Goal: Transaction & Acquisition: Register for event/course

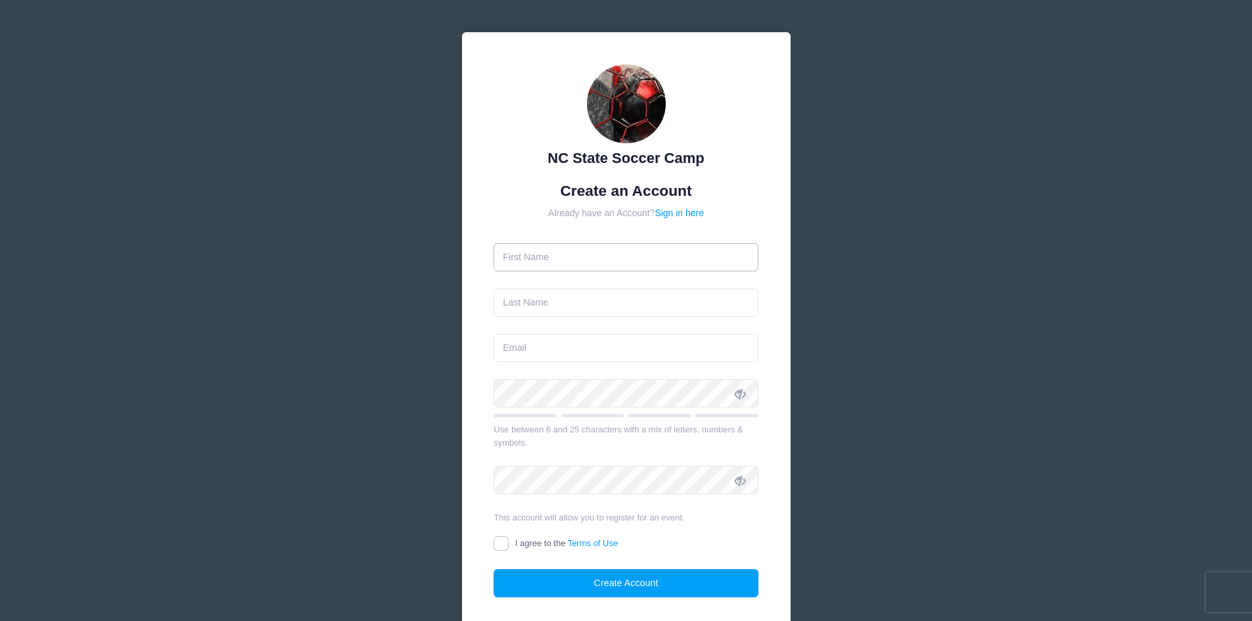
click at [647, 266] on input "text" at bounding box center [626, 257] width 265 height 28
type input "[PERSON_NAME]"
type input "[EMAIL_ADDRESS][DOMAIN_NAME]"
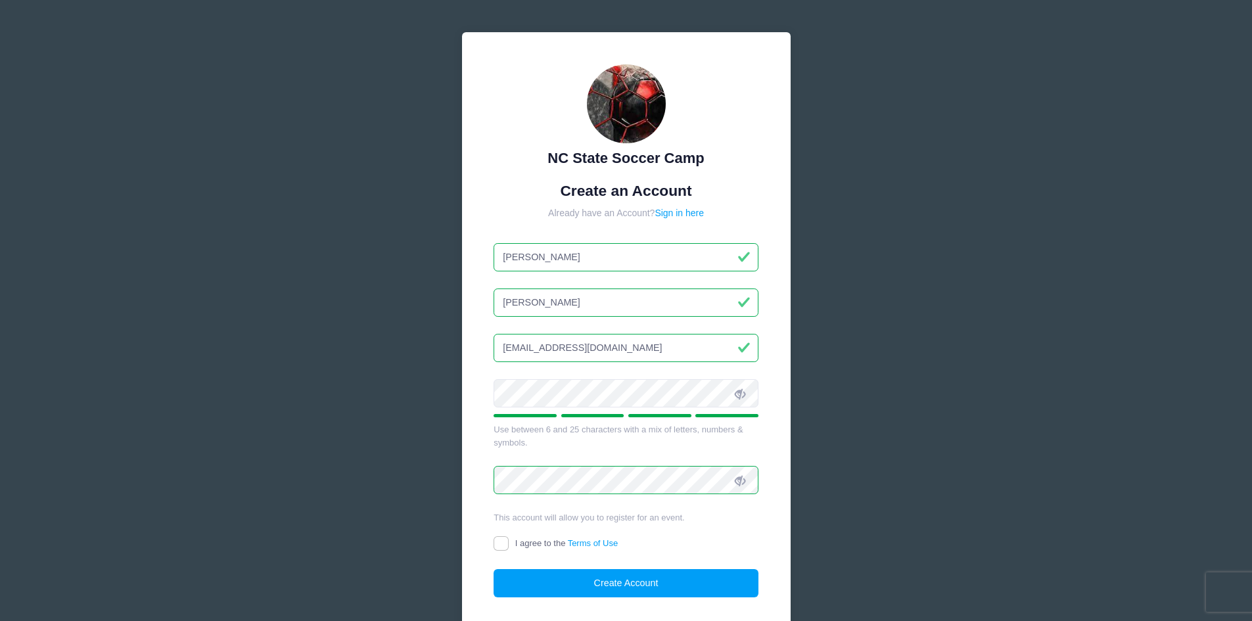
click at [552, 544] on span "I agree to the Terms of Use" at bounding box center [566, 543] width 103 height 10
click at [509, 544] on input "I agree to the Terms of Use" at bounding box center [501, 543] width 15 height 15
checkbox input "true"
click at [626, 582] on button "Create Account" at bounding box center [626, 583] width 265 height 28
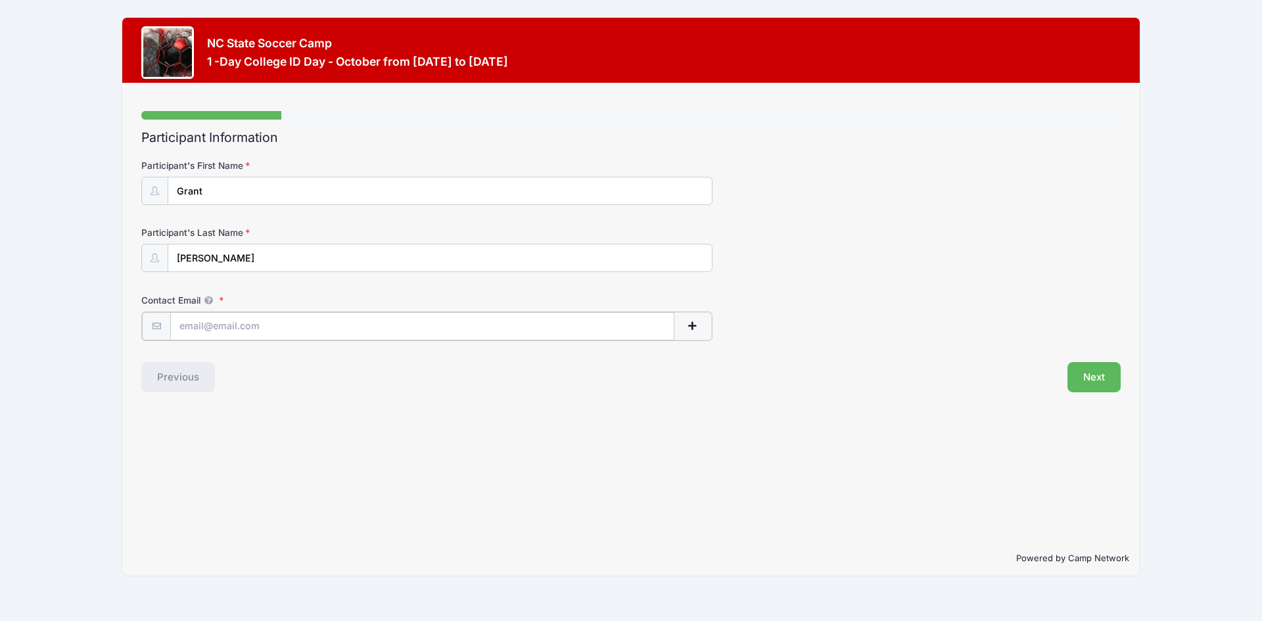
click at [397, 324] on input "Contact Email" at bounding box center [422, 326] width 504 height 28
click at [267, 328] on input "Contact Email" at bounding box center [422, 326] width 504 height 28
type input "[EMAIL_ADDRESS][DOMAIN_NAME]"
click at [703, 323] on button "button" at bounding box center [693, 326] width 38 height 28
click at [314, 393] on input "text" at bounding box center [381, 393] width 423 height 28
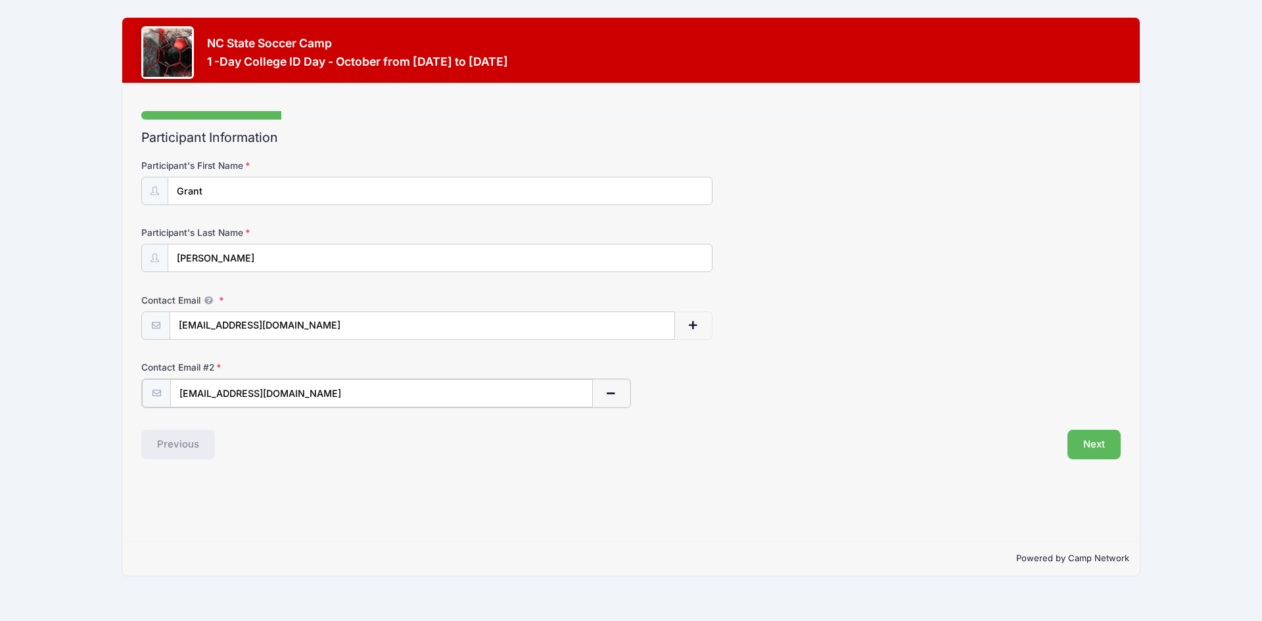
type input "grantfyount@gmail.com"
click at [1094, 448] on button "Next" at bounding box center [1094, 444] width 53 height 30
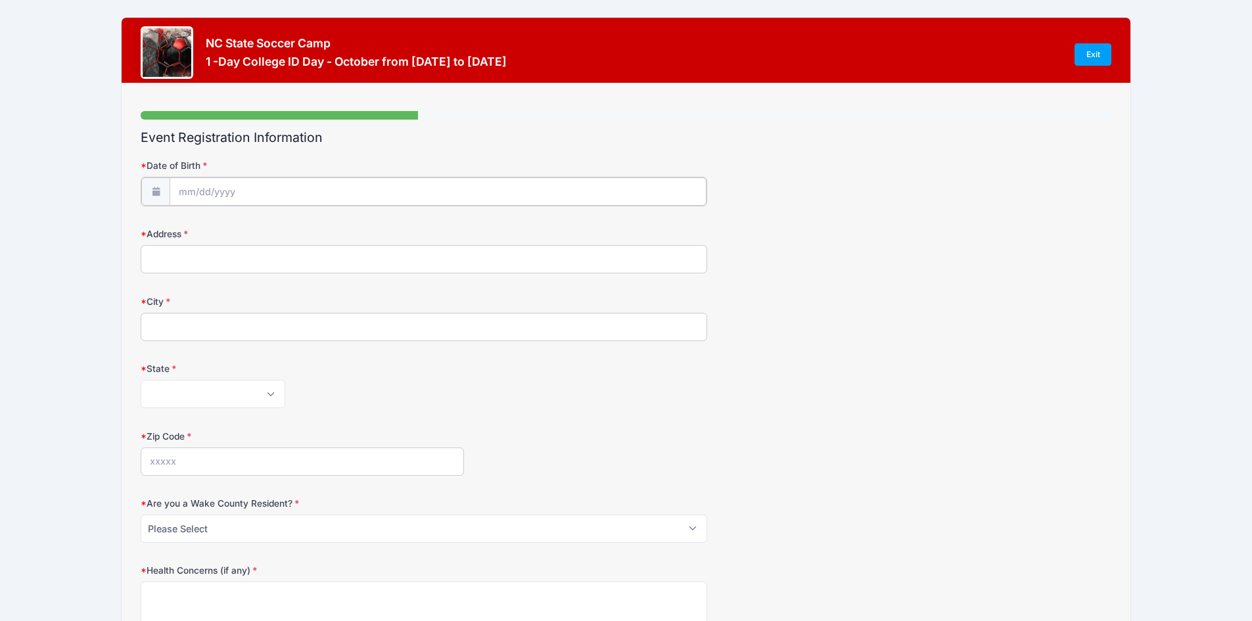
click at [298, 190] on input "Date of Birth" at bounding box center [438, 192] width 536 height 28
click at [295, 191] on input "Date of Birth" at bounding box center [438, 192] width 536 height 28
click at [202, 189] on input "Date of Birth" at bounding box center [438, 192] width 536 height 28
click at [193, 224] on icon at bounding box center [189, 226] width 9 height 9
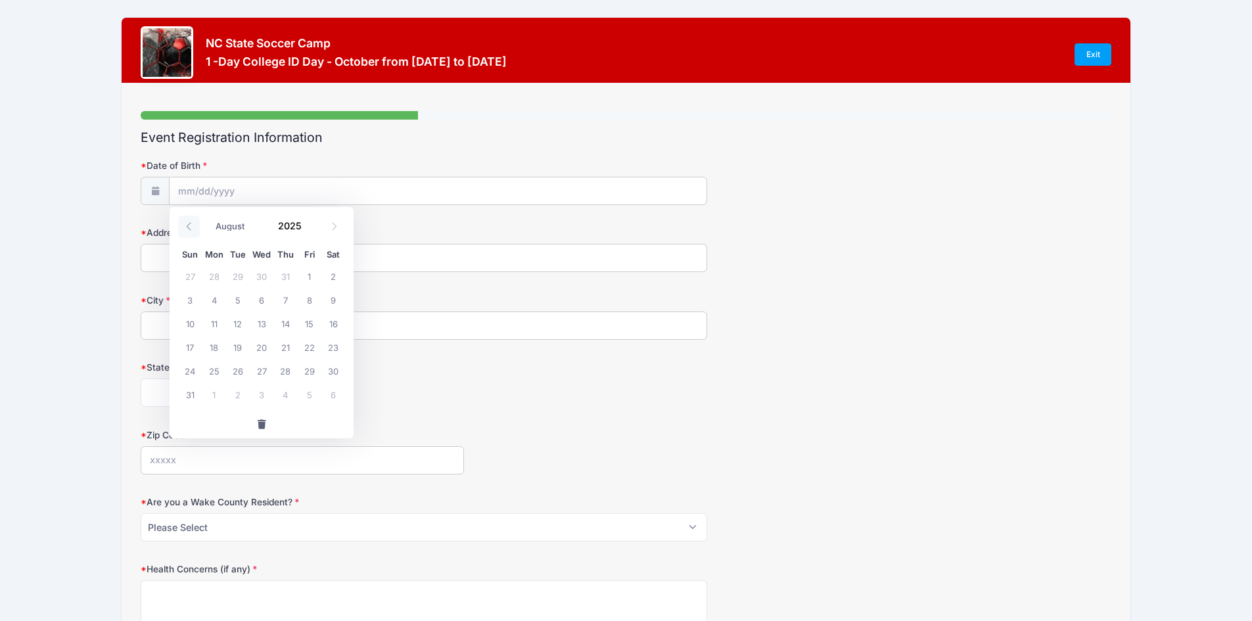
click at [193, 224] on icon at bounding box center [189, 226] width 9 height 9
select select "5"
click at [295, 227] on input "2025" at bounding box center [293, 226] width 43 height 20
click at [303, 230] on input "2025" at bounding box center [293, 226] width 43 height 20
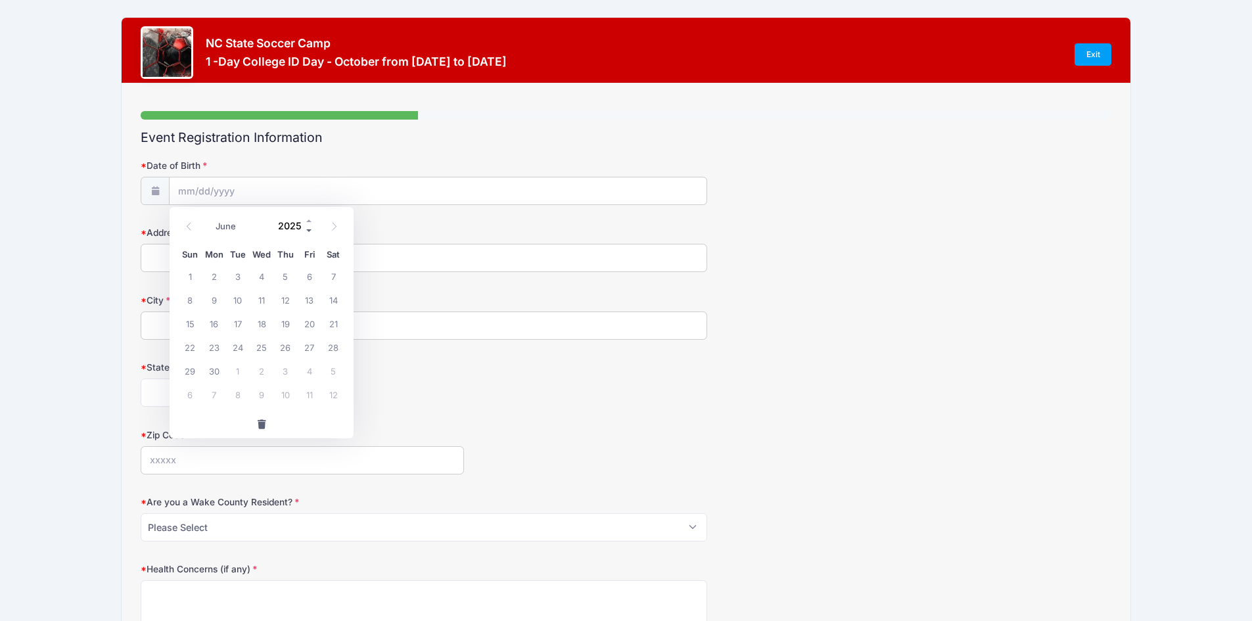
click at [309, 229] on span at bounding box center [309, 231] width 9 height 10
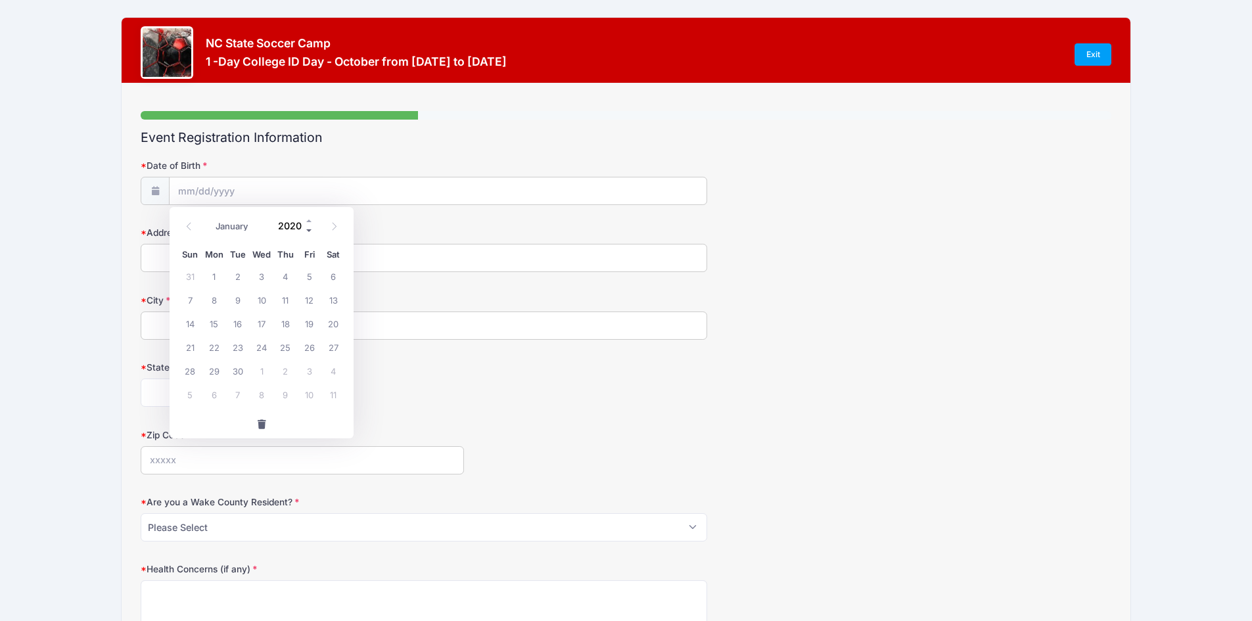
click at [309, 229] on span at bounding box center [309, 231] width 9 height 10
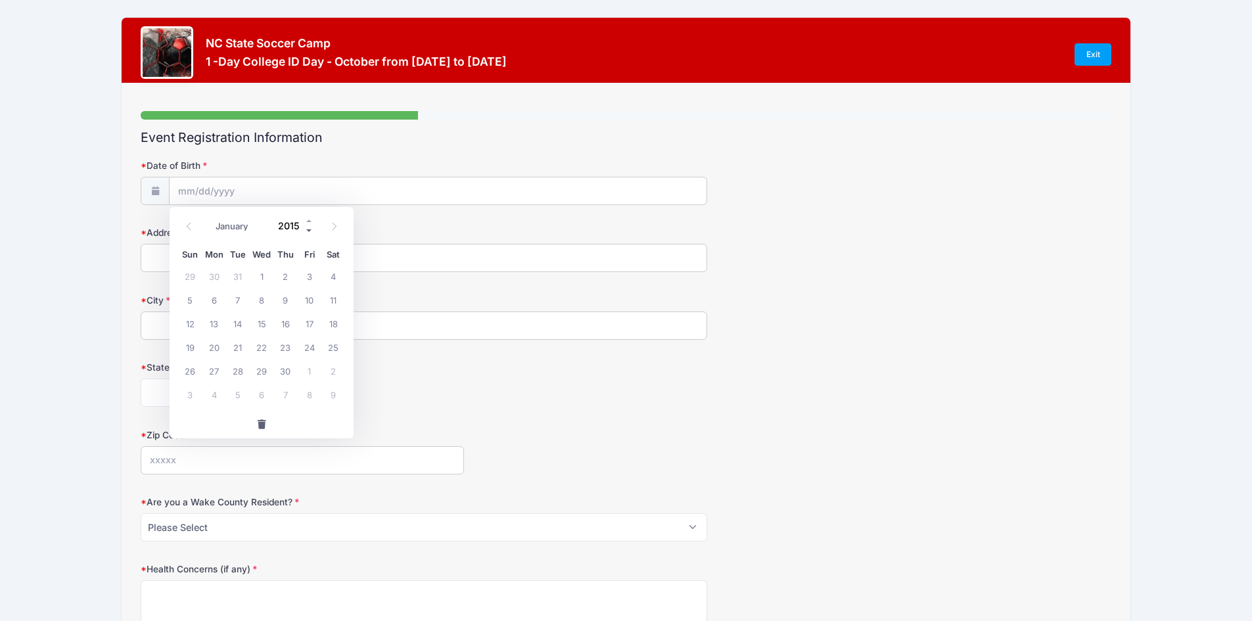
click at [309, 229] on span at bounding box center [309, 231] width 9 height 10
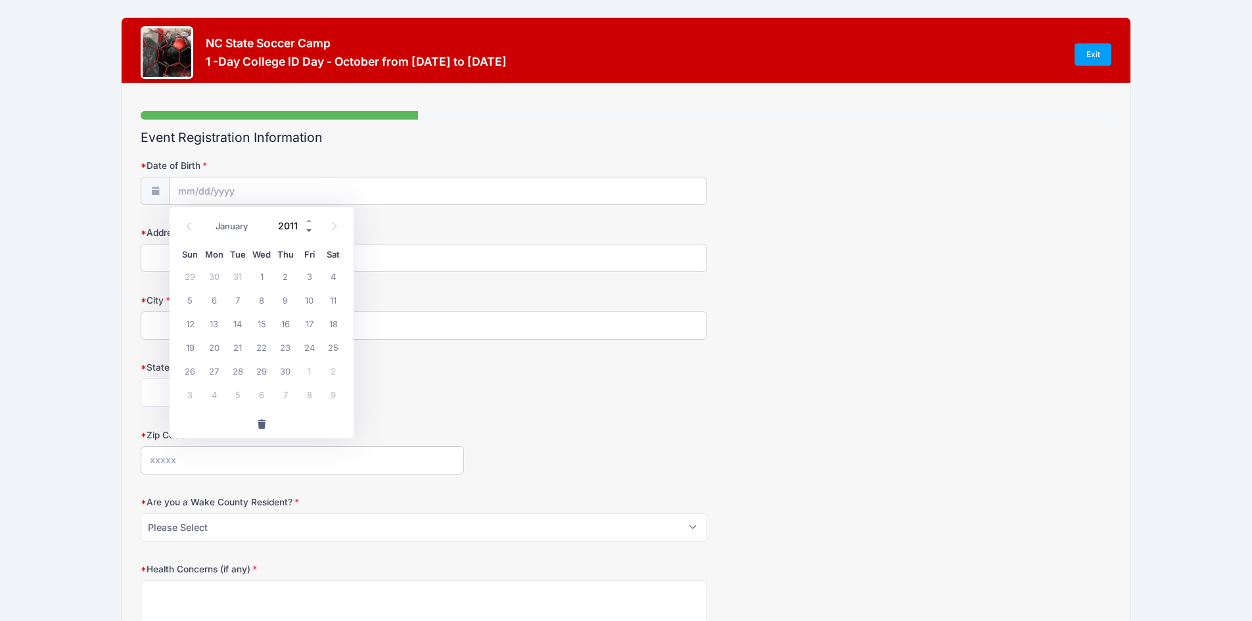
type input "2010"
click at [185, 231] on icon at bounding box center [189, 226] width 9 height 9
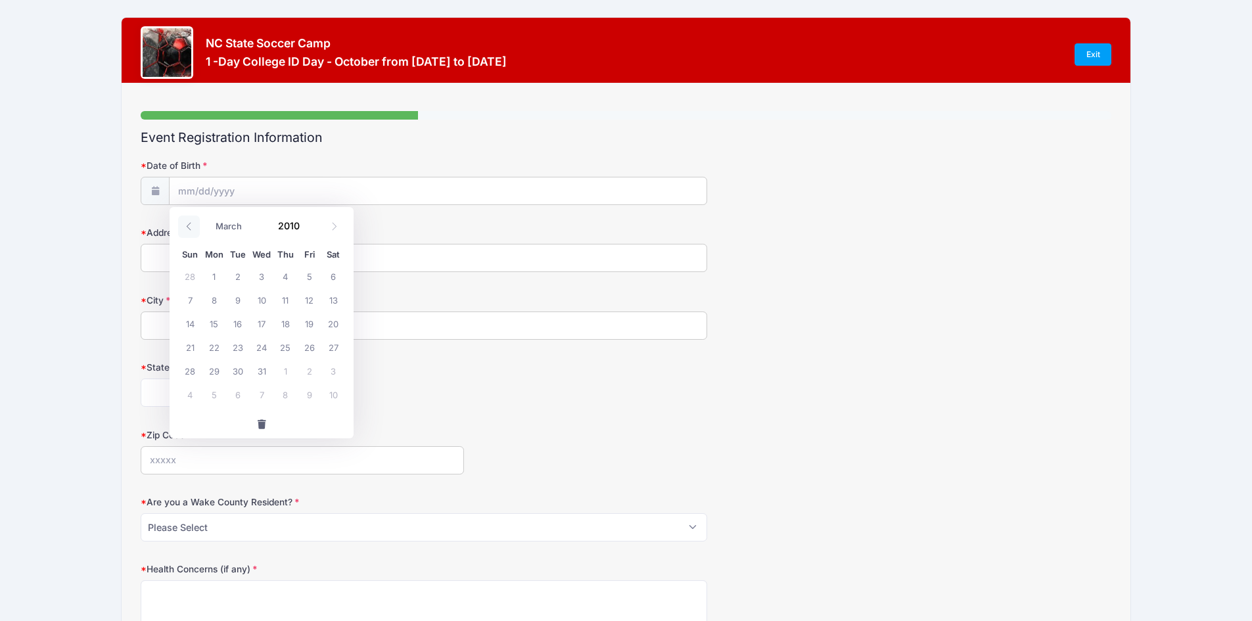
select select "1"
click at [285, 345] on span "25" at bounding box center [285, 347] width 24 height 24
type input "02/25/2010"
click at [317, 262] on input "Address" at bounding box center [424, 258] width 567 height 28
type input "1207 Buckingham Road"
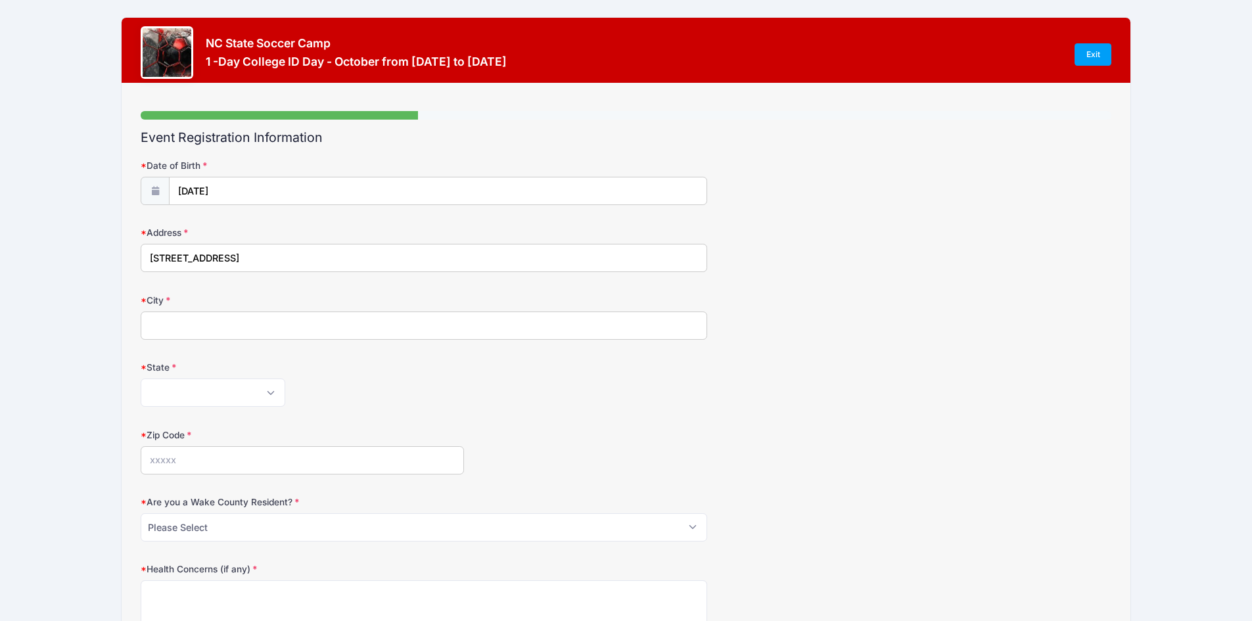
type input "Greensboro"
select select "NC"
type input "27408"
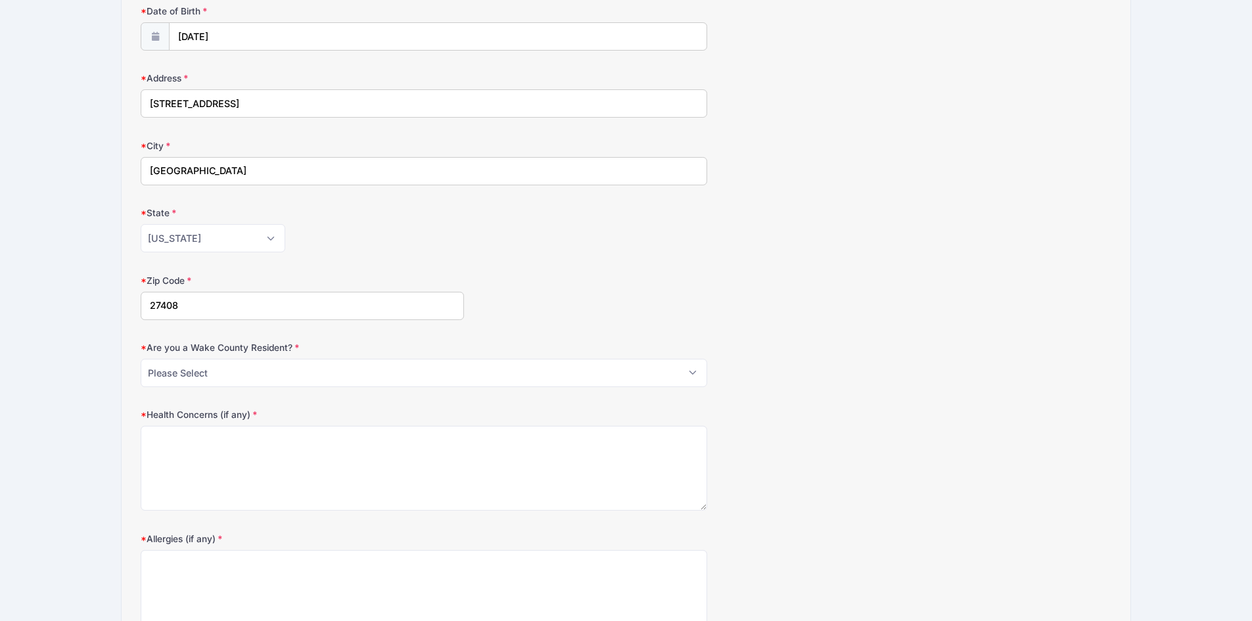
scroll to position [155, 0]
click at [433, 376] on select "Please Select YES NO" at bounding box center [424, 372] width 567 height 28
select select "NO"
click at [141, 358] on select "Please Select YES NO" at bounding box center [424, 372] width 567 height 28
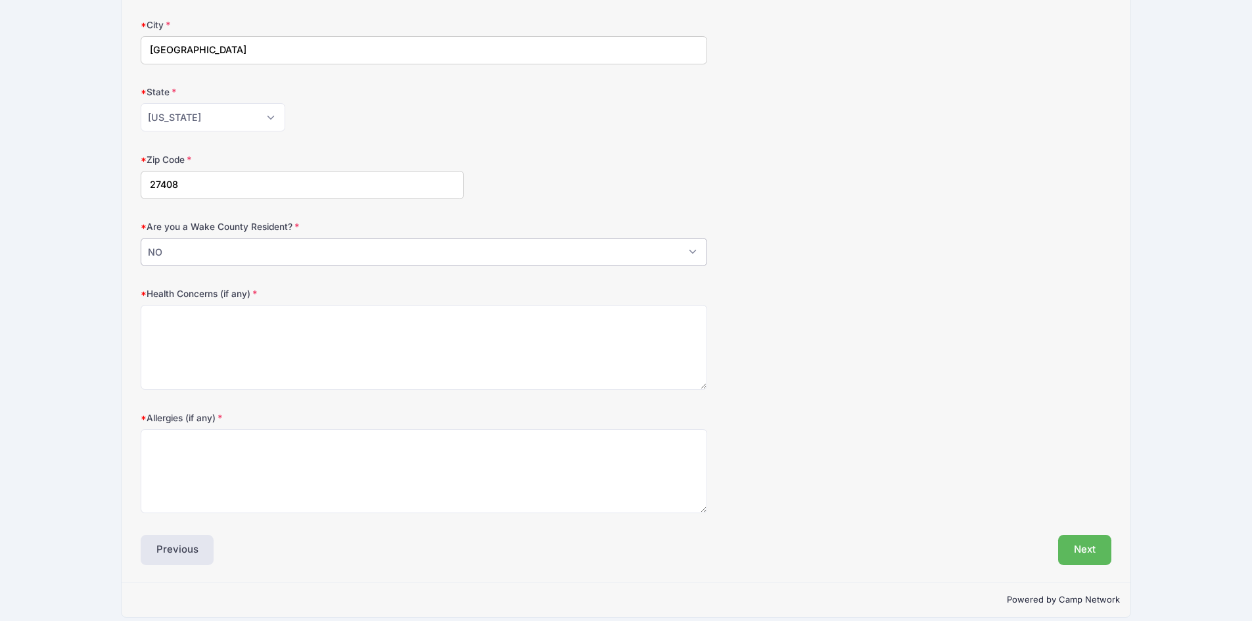
scroll to position [289, 0]
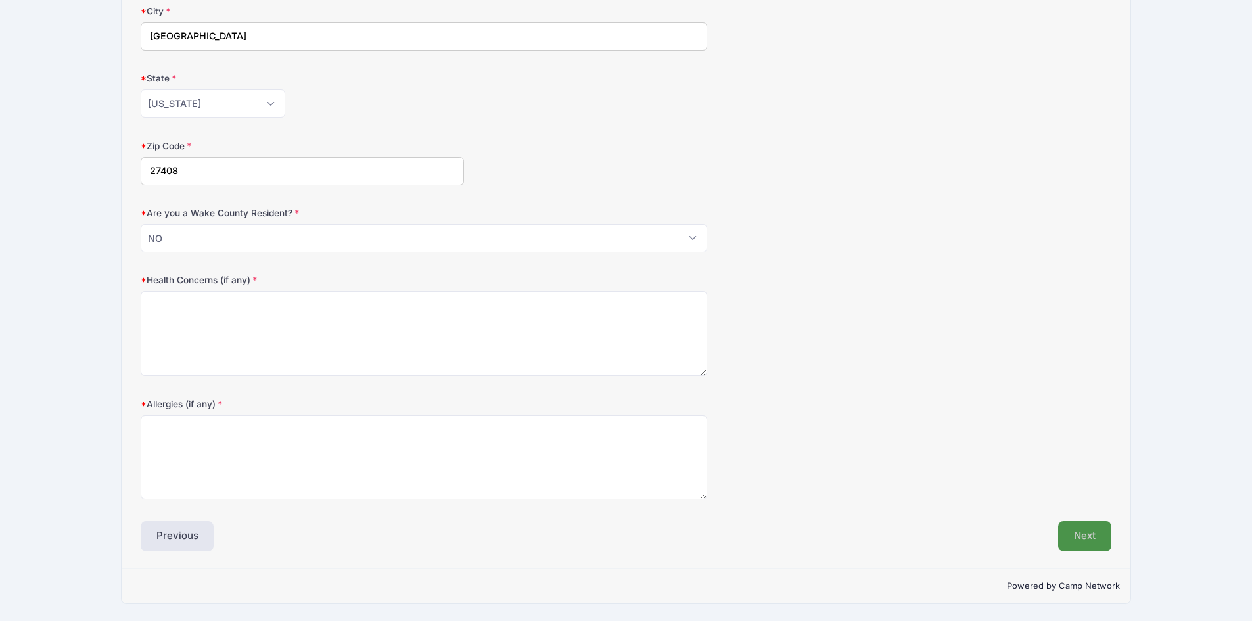
click at [1073, 533] on button "Next" at bounding box center [1084, 536] width 53 height 30
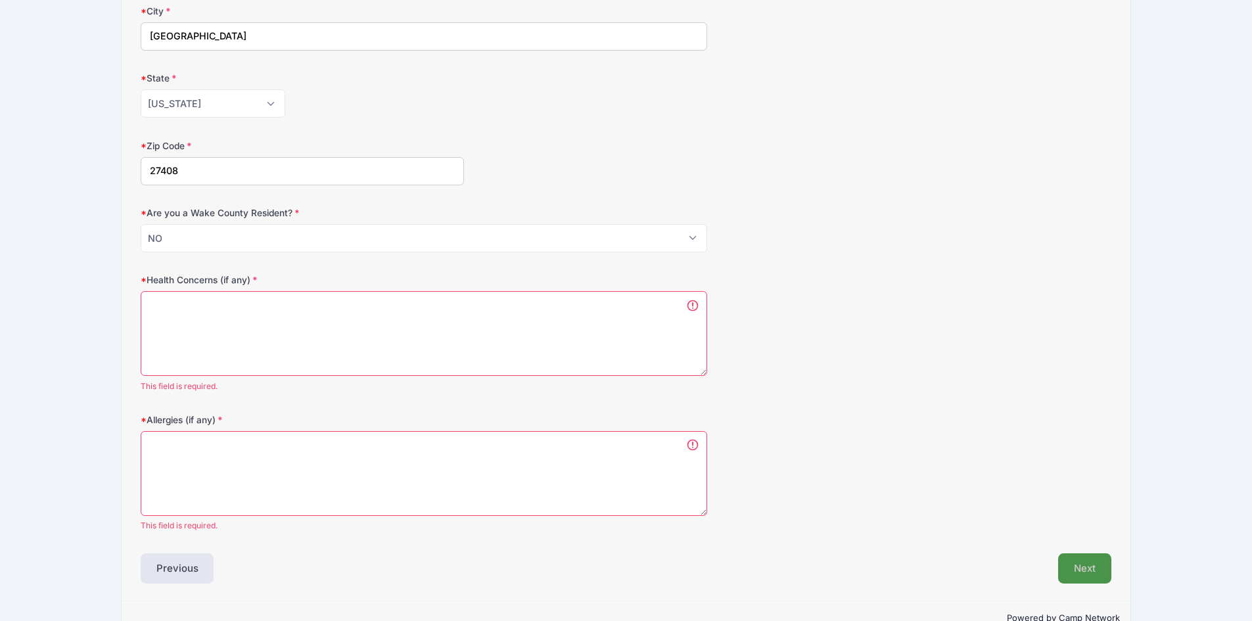
scroll to position [0, 0]
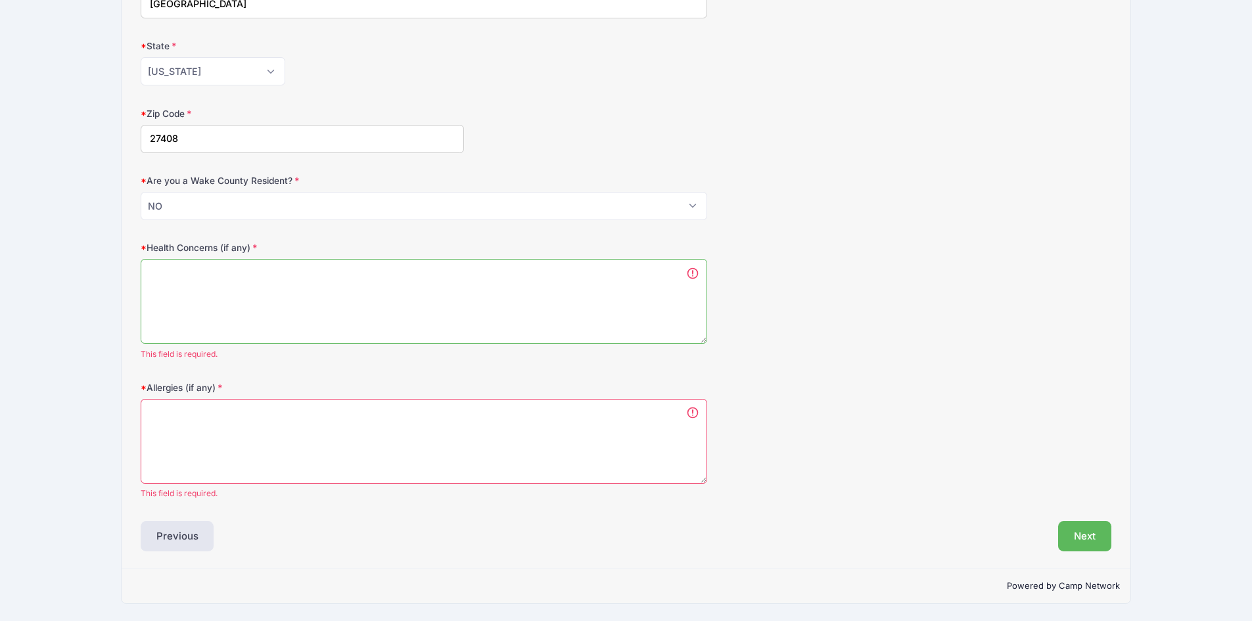
click at [357, 339] on textarea "Health Concerns (if any)" at bounding box center [424, 301] width 567 height 85
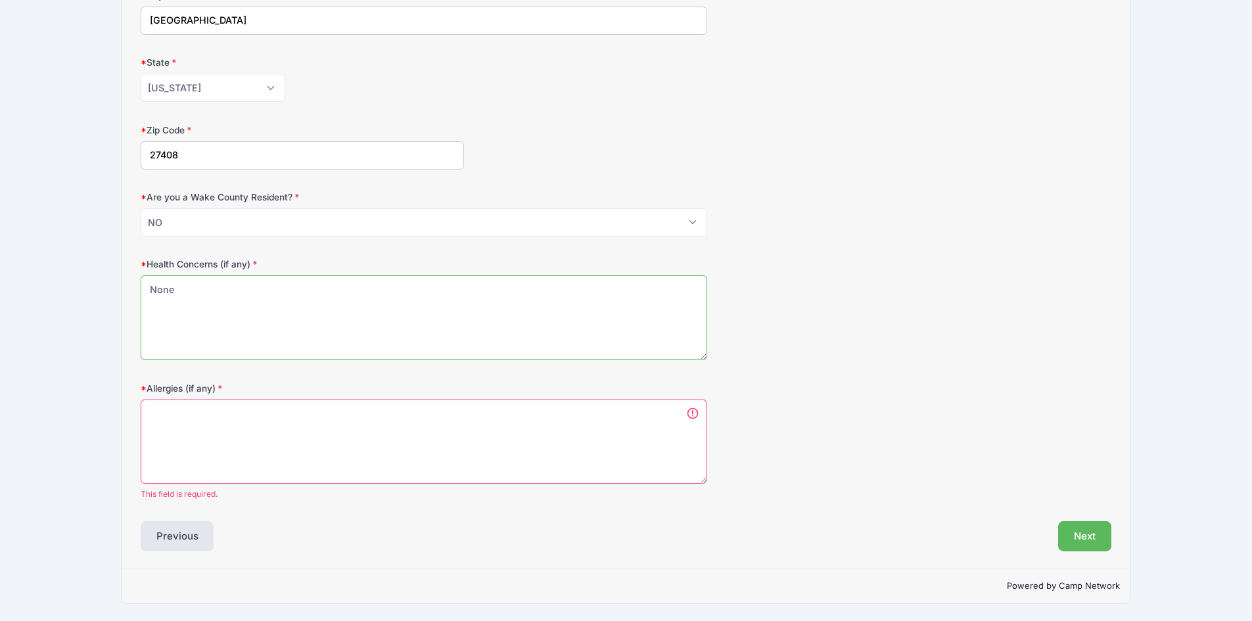
type textarea "None"
click at [254, 425] on textarea "Allergies (if any)" at bounding box center [424, 442] width 567 height 85
type textarea "M"
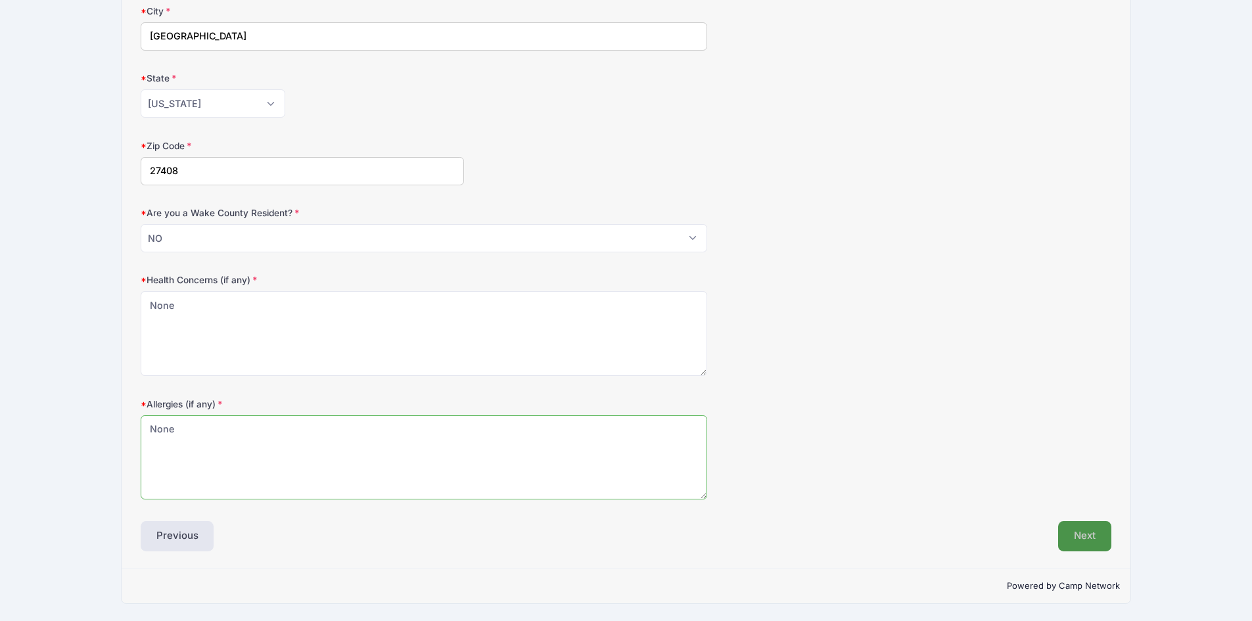
type textarea "None"
click at [1090, 540] on button "Next" at bounding box center [1084, 536] width 53 height 30
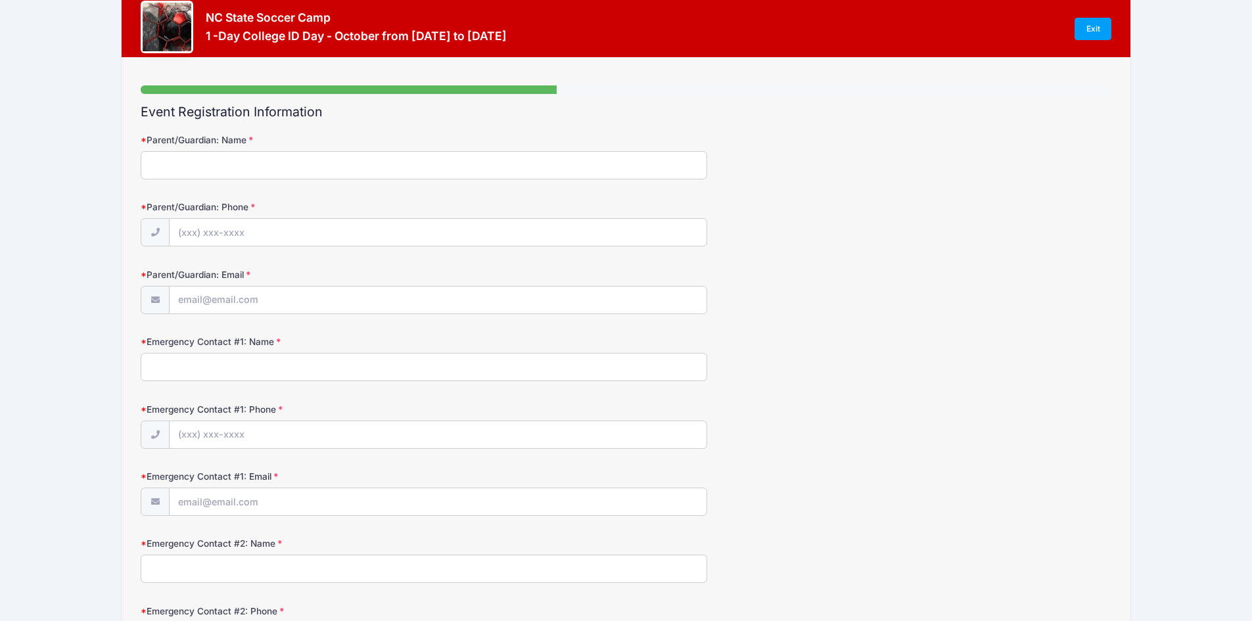
scroll to position [0, 0]
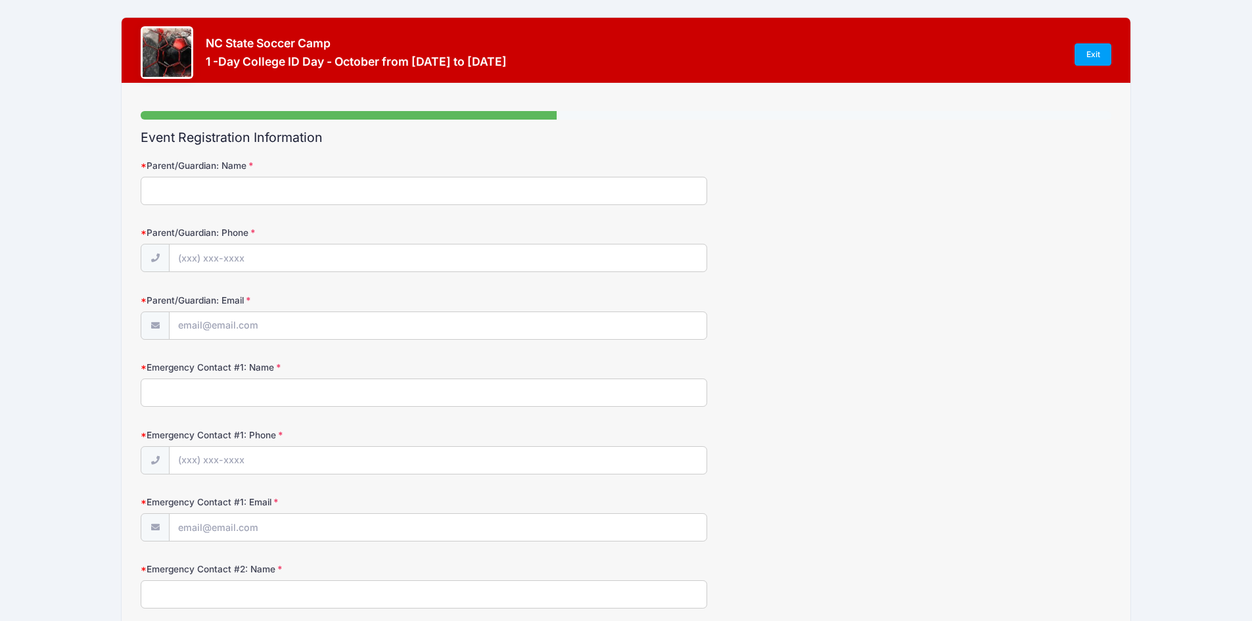
click at [270, 195] on input "Parent/Guardian: Name" at bounding box center [424, 191] width 567 height 28
type input "[PERSON_NAME]"
type input "(336) 707-2916"
type input "edwardpyount@gmail.com"
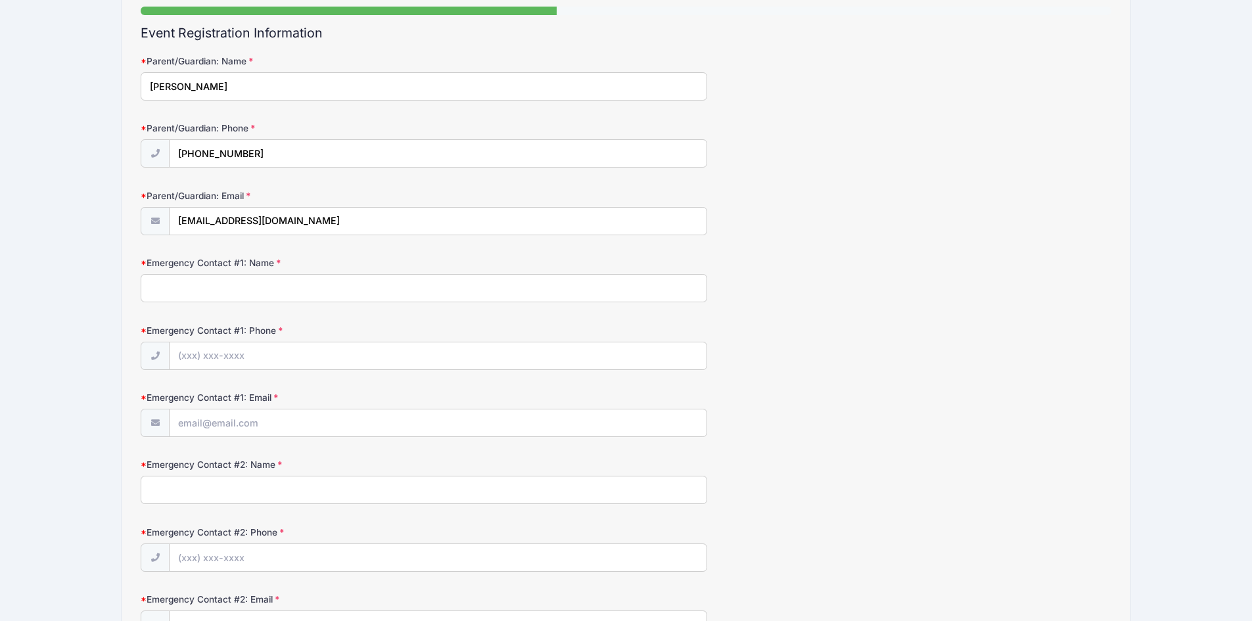
scroll to position [108, 0]
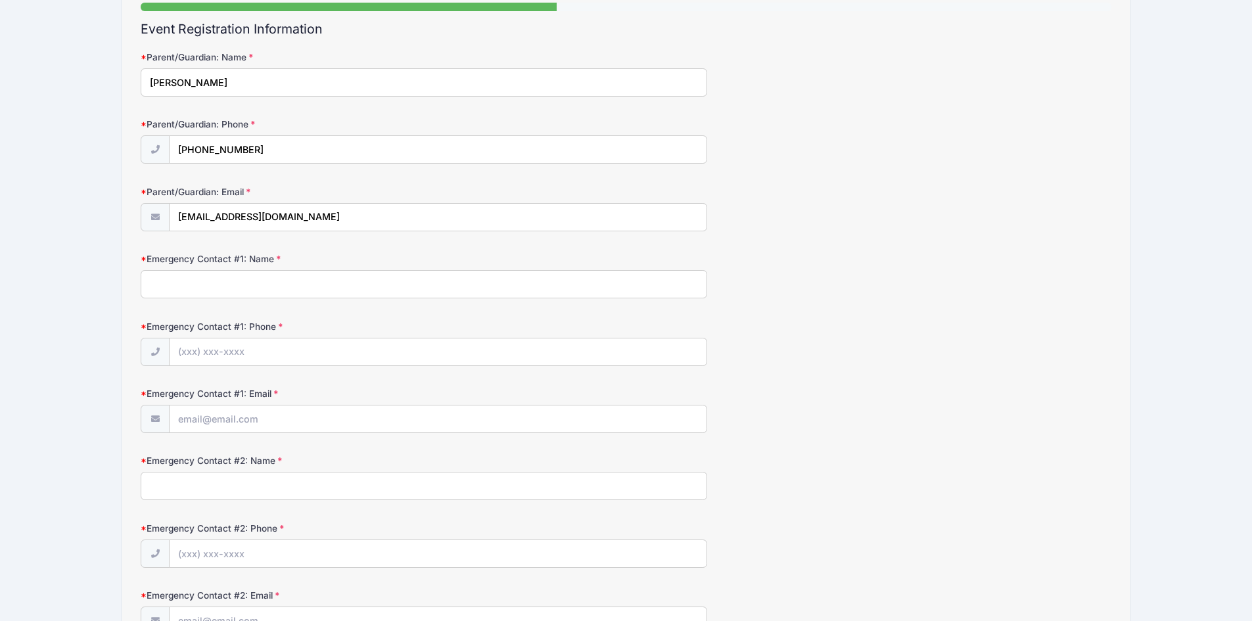
click at [304, 281] on input "Emergency Contact #1: Name" at bounding box center [424, 284] width 567 height 28
type input "[PERSON_NAME]"
type input "(336) 707-2916"
type input "edwardpyount@gmail.com"
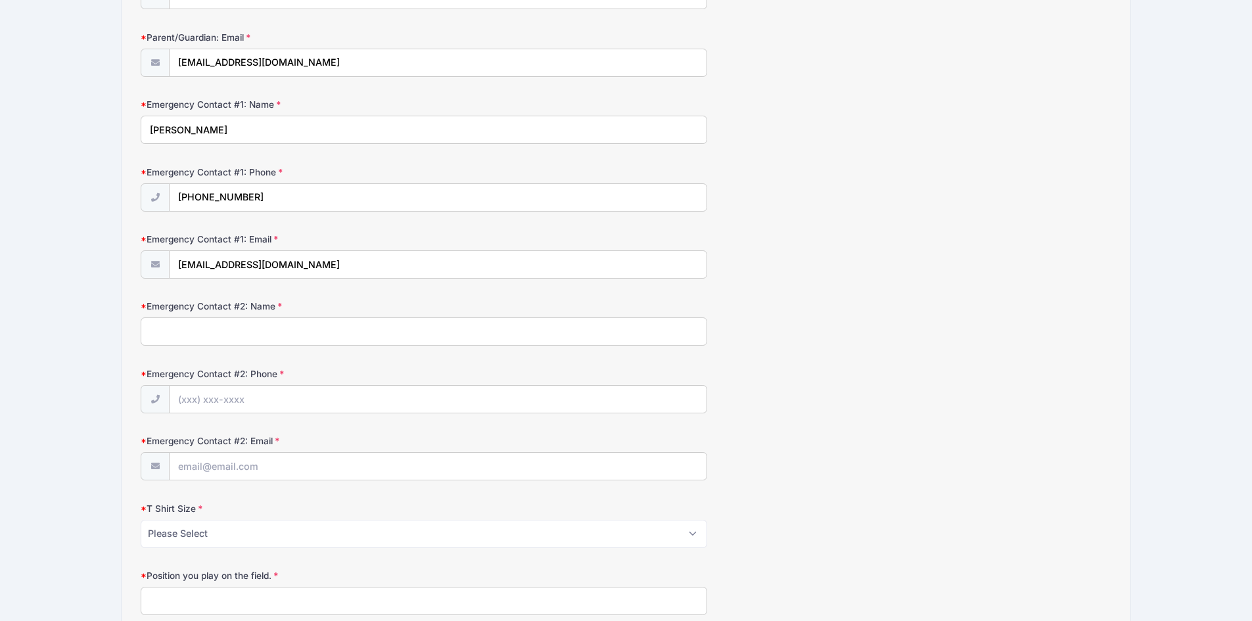
scroll to position [264, 0]
click at [323, 332] on input "Emergency Contact #2: Name" at bounding box center [424, 331] width 567 height 28
type input "Brooke Alyea"
click at [268, 398] on input "Emergency Contact #2: Phone" at bounding box center [438, 399] width 536 height 28
type input "(760) 803-6028"
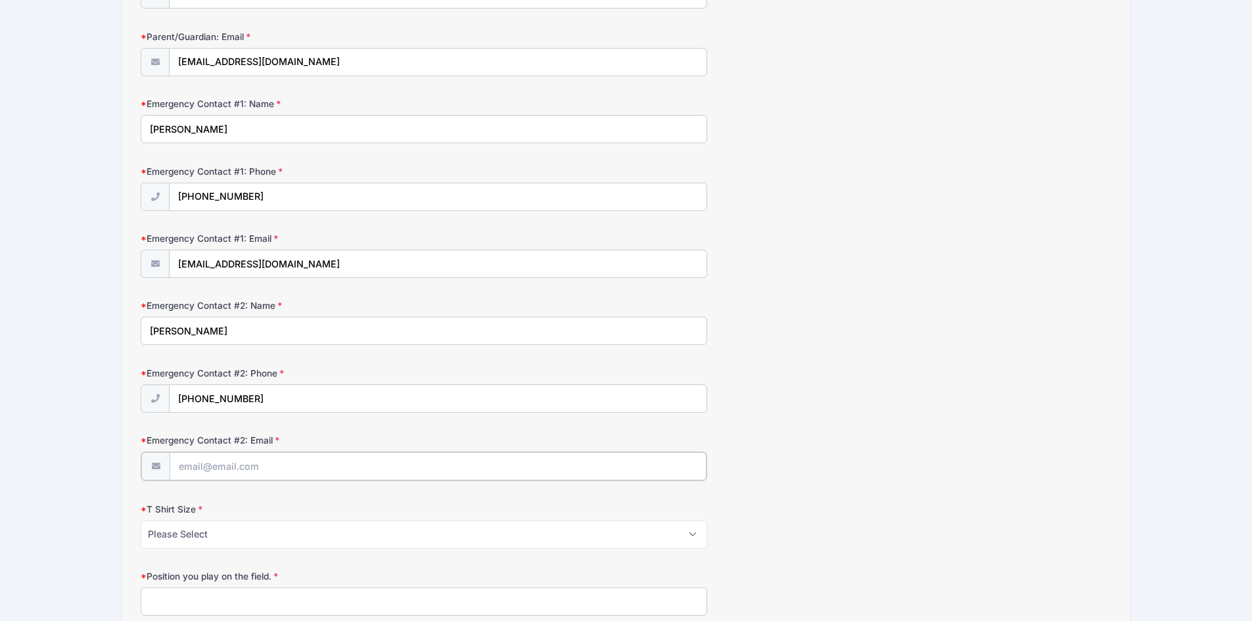
click at [226, 479] on input "Emergency Contact #2: Email" at bounding box center [438, 466] width 536 height 28
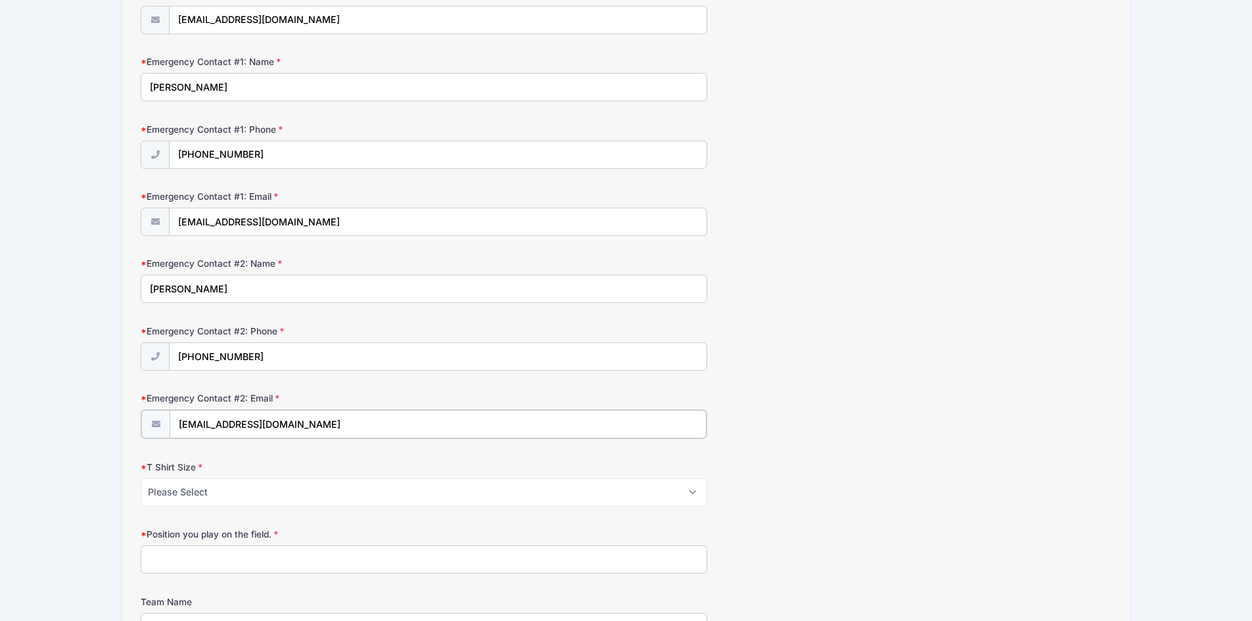
scroll to position [308, 0]
type input "brookealyea@gmail.com"
click at [341, 487] on select "Please Select Youth Small Youth Medium Youth Large Adult Small Adult Medium Adu…" at bounding box center [424, 489] width 567 height 28
select select "Adult Medium"
click at [141, 475] on select "Please Select Youth Small Youth Medium Youth Large Adult Small Adult Medium Adu…" at bounding box center [424, 489] width 567 height 28
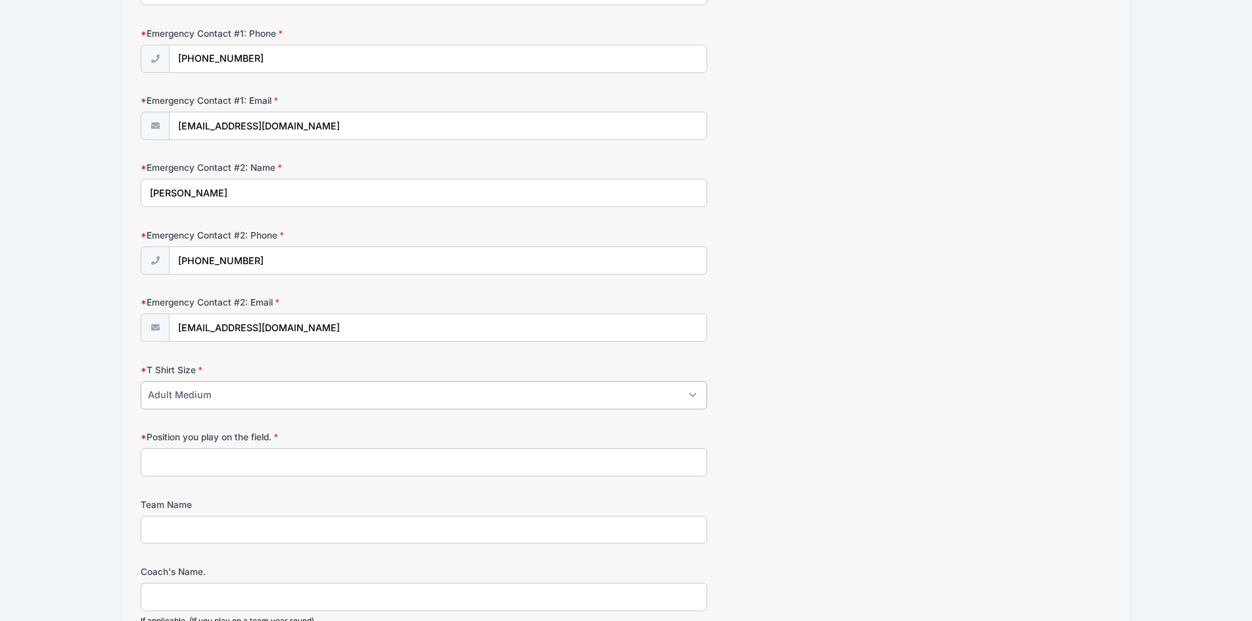
scroll to position [402, 0]
click at [380, 465] on input "Position you play on the field." at bounding box center [424, 462] width 567 height 28
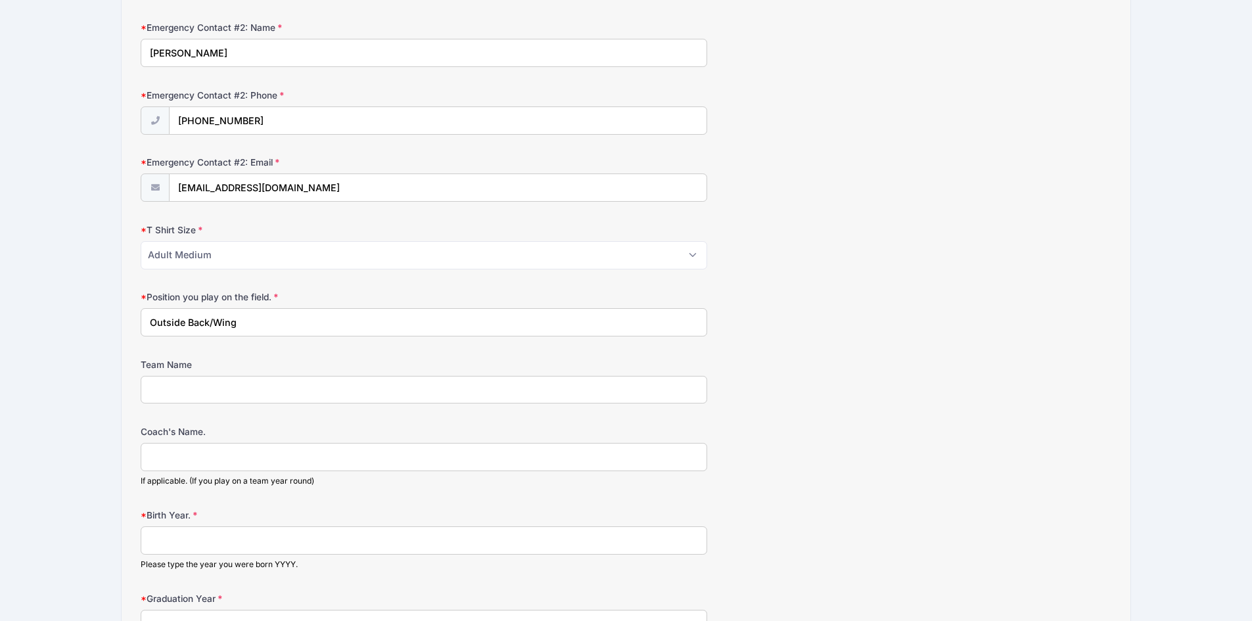
scroll to position [543, 0]
type input "Outside Back/Wing"
click at [229, 392] on input "Team Name" at bounding box center [424, 389] width 567 height 28
type input "NC Fusion 10 B (16U) ECNL"
click at [158, 463] on input "Coach's Name." at bounding box center [424, 456] width 567 height 28
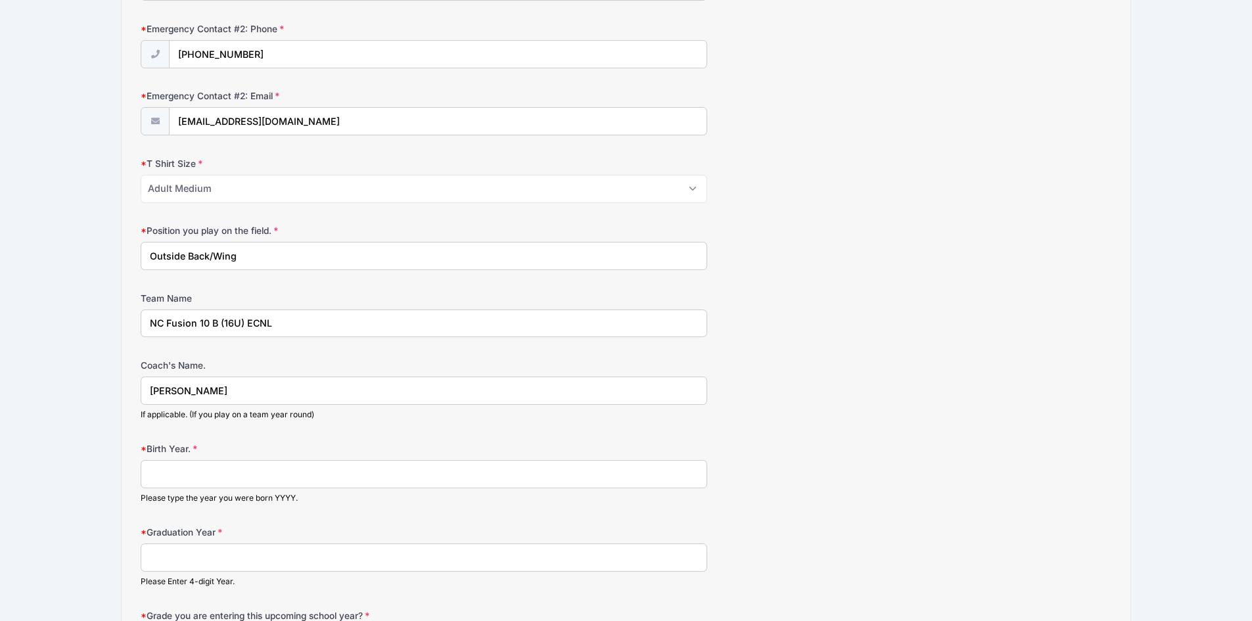
scroll to position [609, 0]
type input "Chris Williams"
click at [214, 481] on input "Birth Year." at bounding box center [424, 474] width 567 height 28
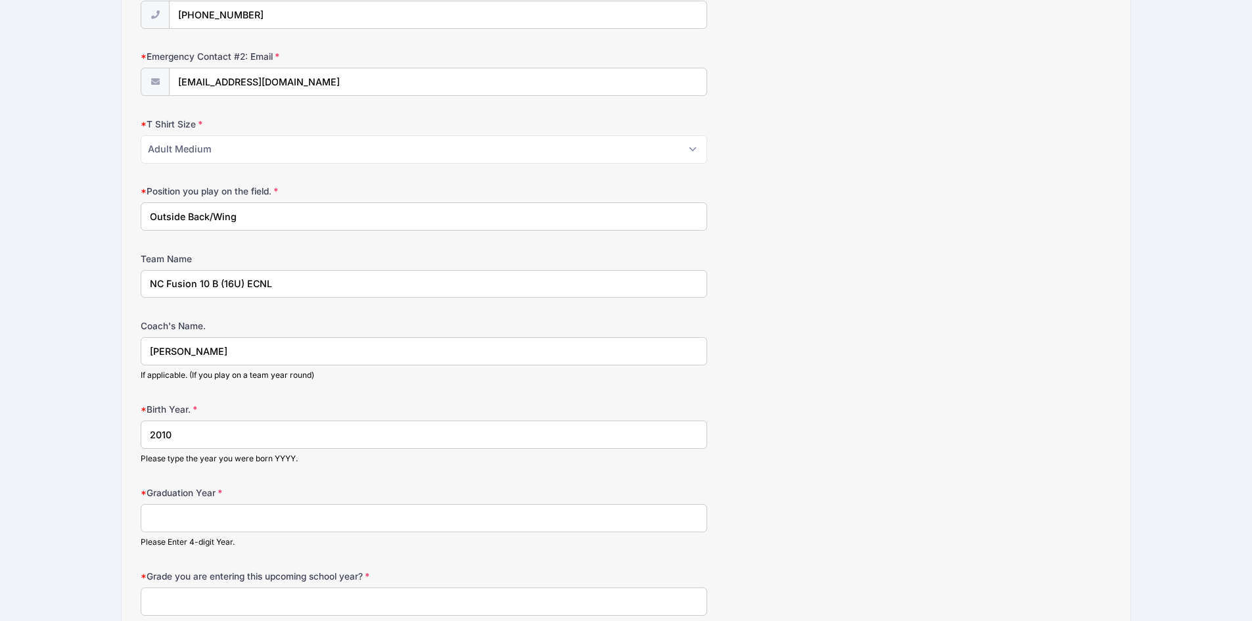
scroll to position [648, 0]
type input "2010"
click at [204, 527] on input "Graduation Year" at bounding box center [424, 518] width 567 height 28
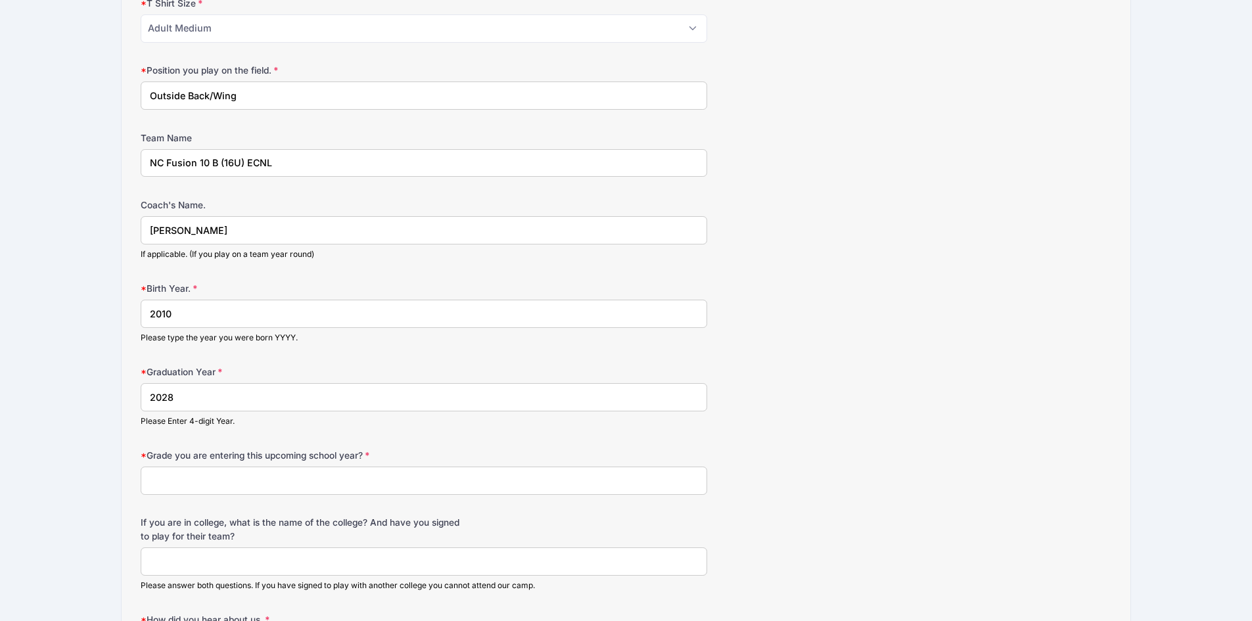
scroll to position [771, 0]
type input "2028"
click at [212, 477] on input "Grade you are entering this upcoming school year?" at bounding box center [424, 478] width 567 height 28
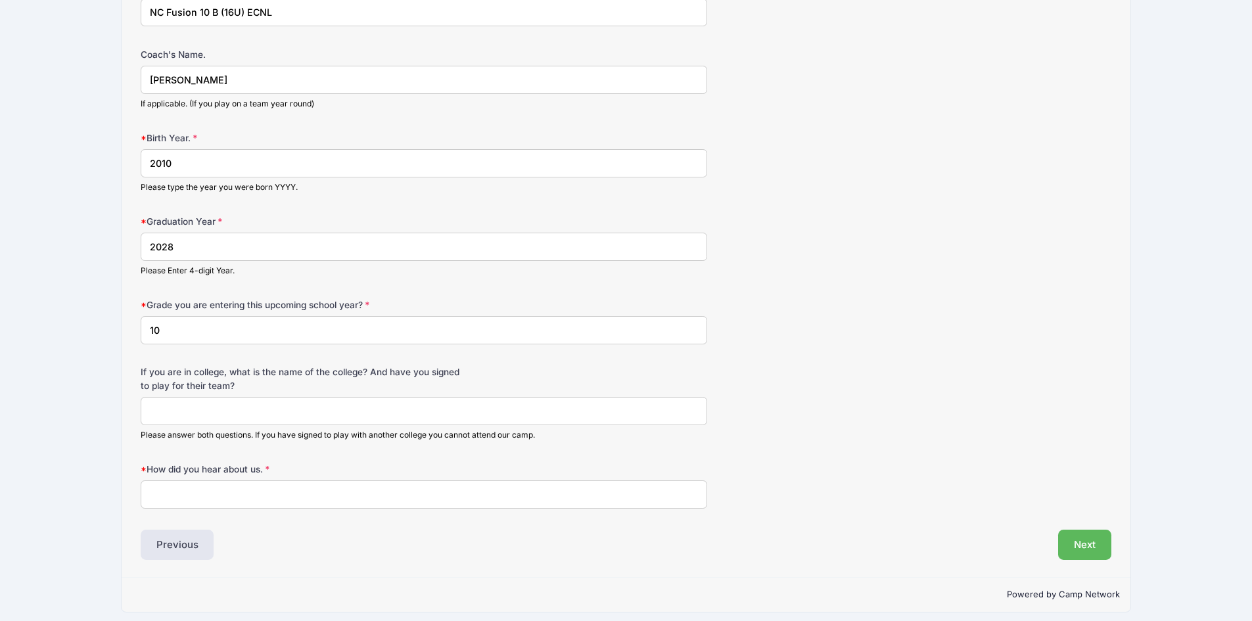
scroll to position [920, 0]
type input "10"
click at [206, 492] on input "How did you hear about us." at bounding box center [424, 494] width 567 height 28
type input "Word of Mouth"
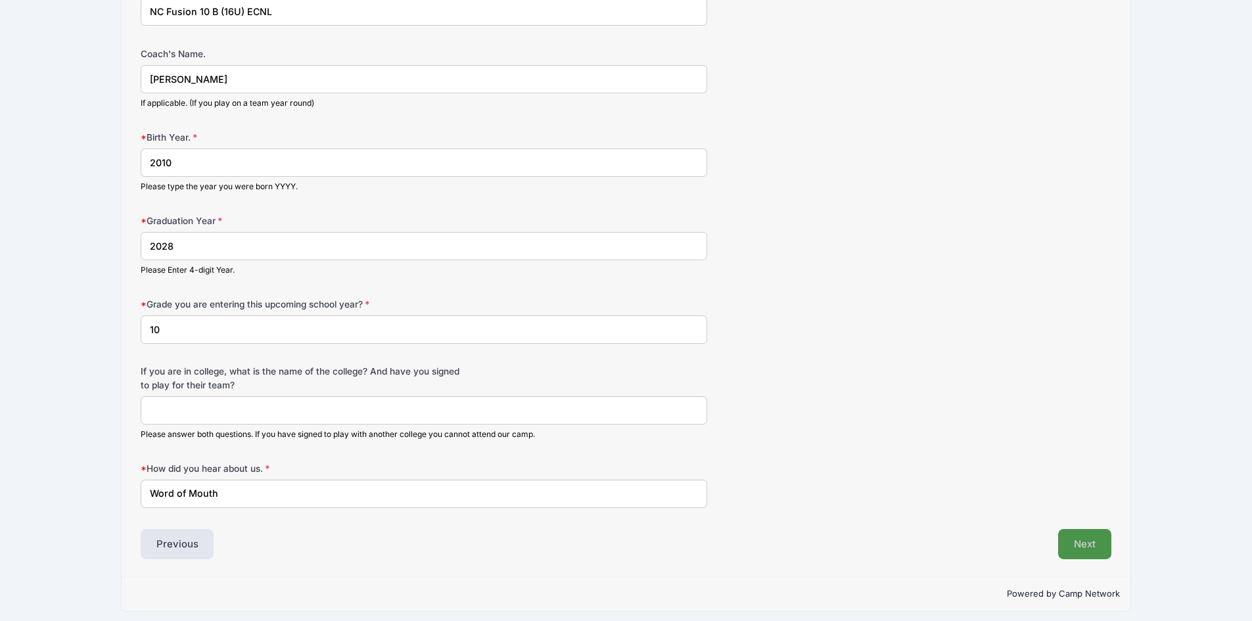
click at [1074, 549] on button "Next" at bounding box center [1084, 544] width 53 height 30
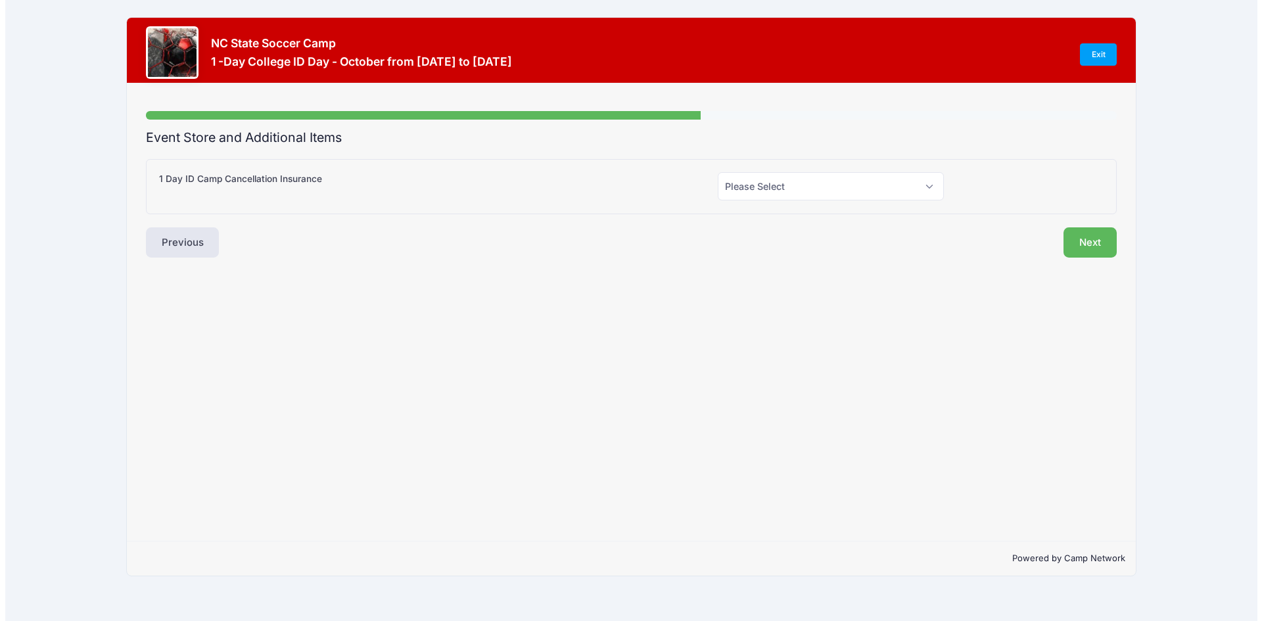
scroll to position [0, 0]
click at [815, 189] on select "Please Select Yes (+$55.00) No" at bounding box center [832, 186] width 229 height 28
select select "0"
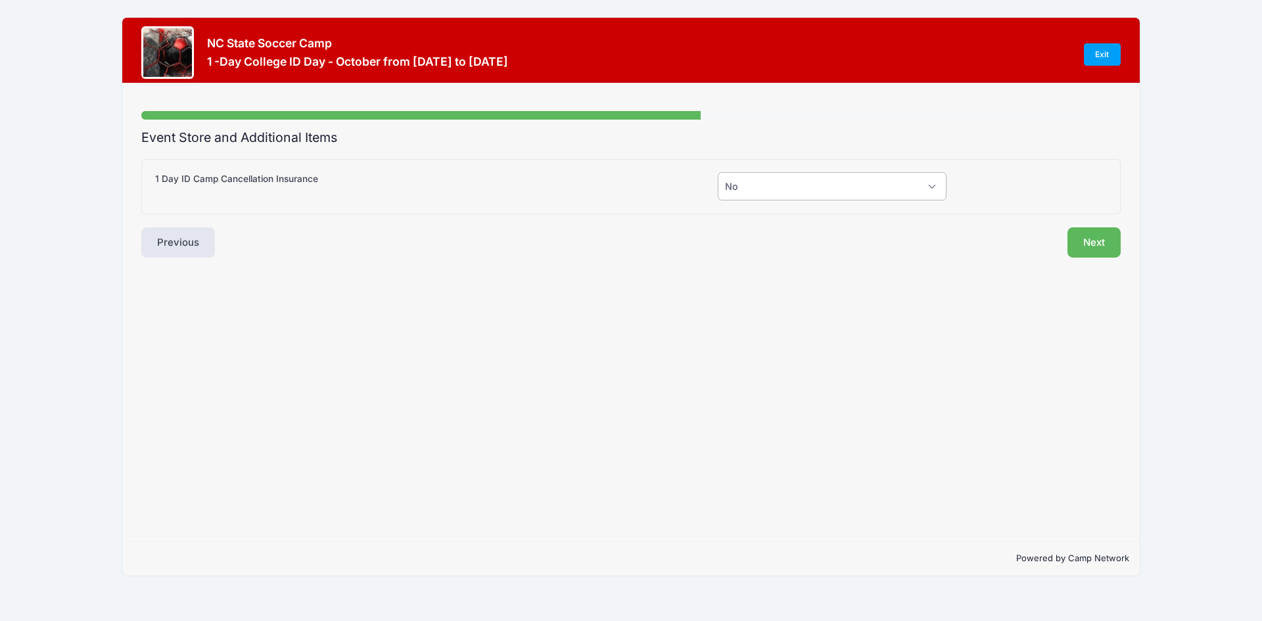
click at [718, 172] on select "Please Select Yes (+$55.00) No" at bounding box center [832, 186] width 229 height 28
click at [1102, 242] on button "Next" at bounding box center [1094, 242] width 53 height 30
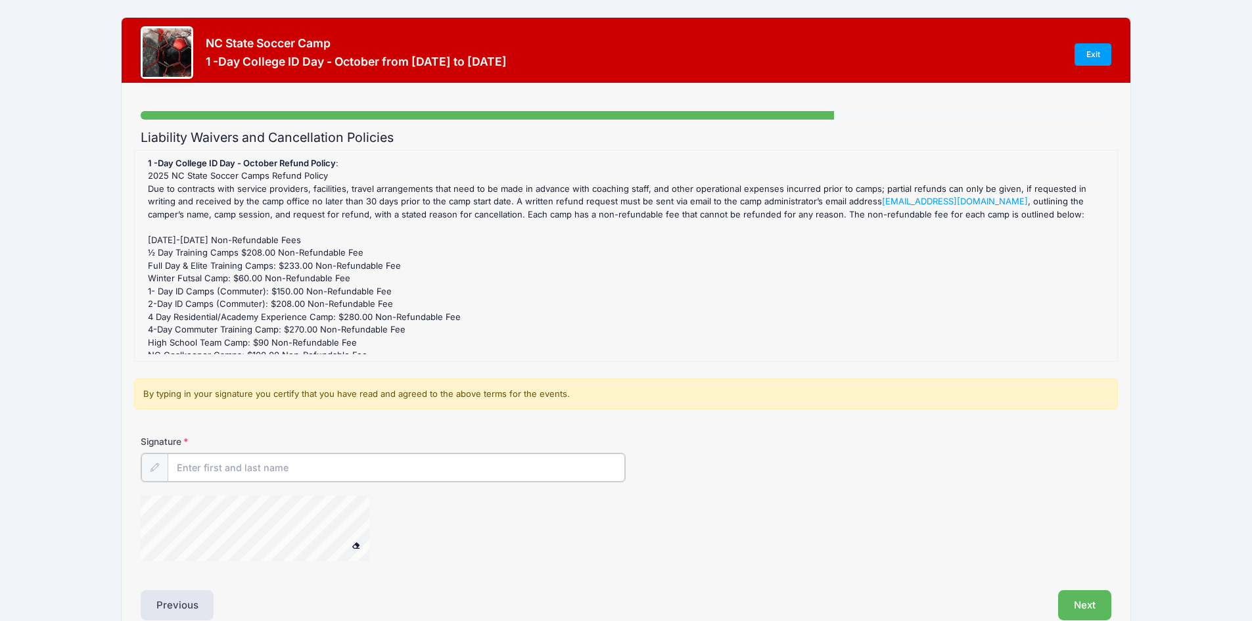
click at [255, 469] on input "Signature" at bounding box center [397, 468] width 458 height 28
type input "[PERSON_NAME]"
click at [644, 502] on div at bounding box center [465, 529] width 648 height 70
click at [380, 455] on div "Signature Edward Yount" at bounding box center [626, 503] width 984 height 137
click at [1087, 598] on button "Next" at bounding box center [1084, 604] width 53 height 30
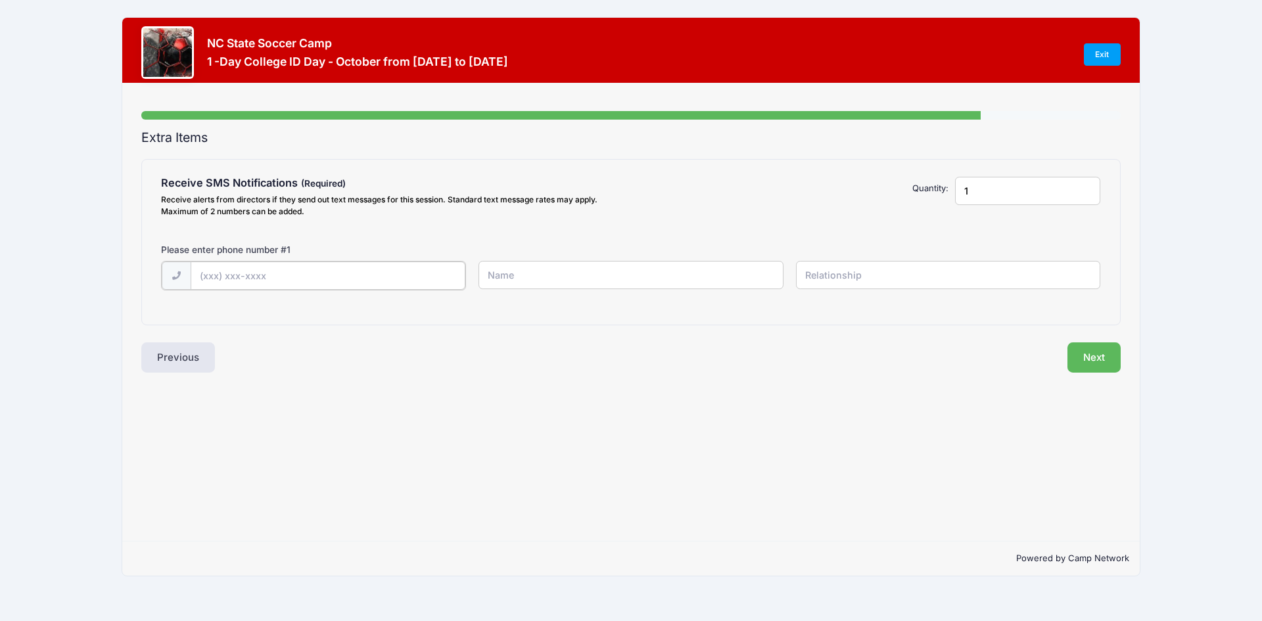
click at [320, 276] on input "text" at bounding box center [328, 276] width 275 height 28
type input "(336) 707-2916"
type input "Edward P Yount"
click at [829, 273] on input "text" at bounding box center [948, 275] width 304 height 28
type input "Dad"
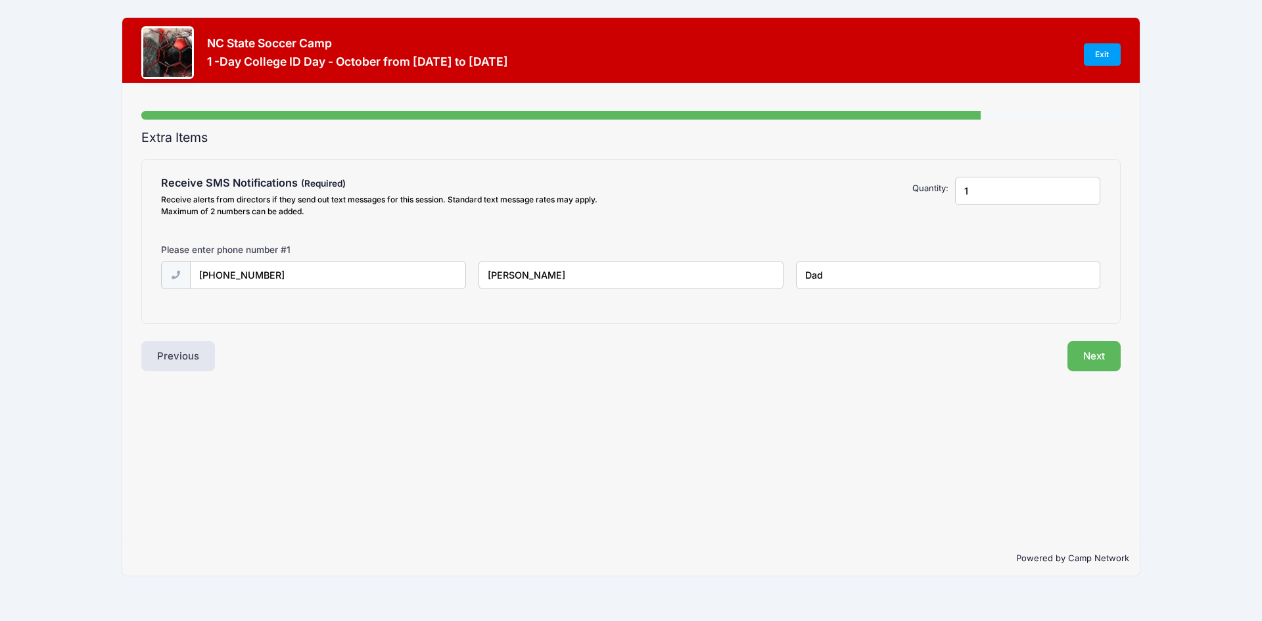
click at [868, 382] on div "Step 6 /7 Step 1 Step 2 Step 3 Step 4 Policies Extra Items Summary Participant …" at bounding box center [631, 312] width 1018 height 458
click at [1112, 354] on button "Next" at bounding box center [1094, 356] width 53 height 30
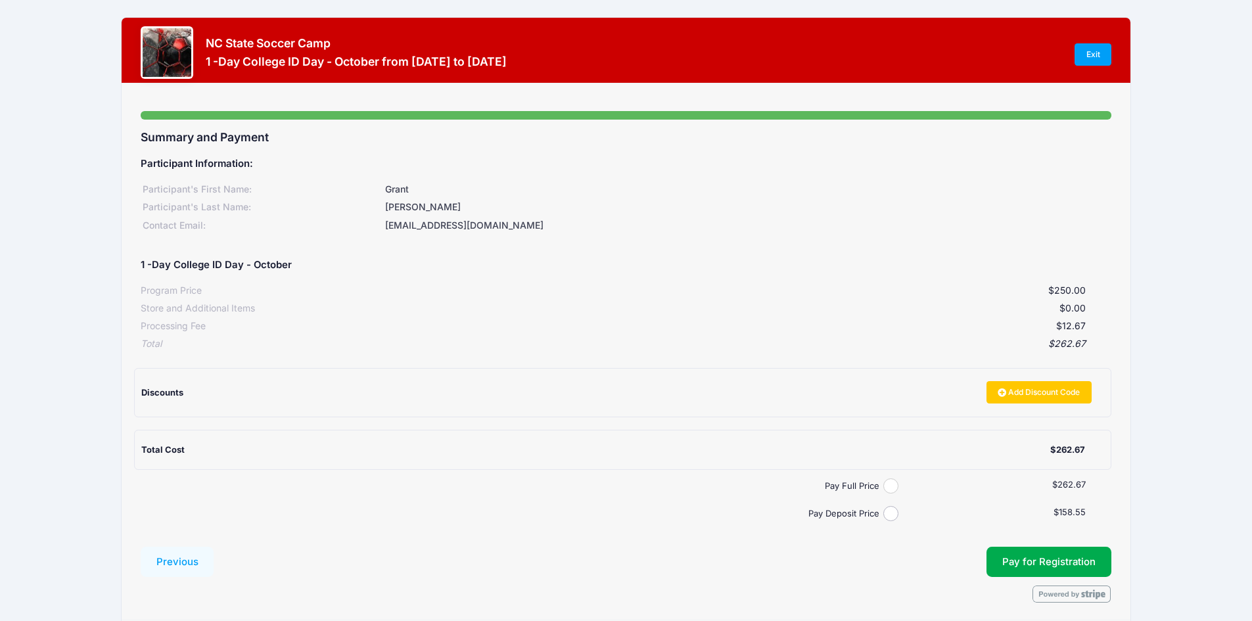
click at [888, 488] on input "Pay Full Price" at bounding box center [891, 486] width 15 height 15
radio input "true"
click at [1083, 565] on button "Pay for Registration" at bounding box center [1049, 562] width 125 height 30
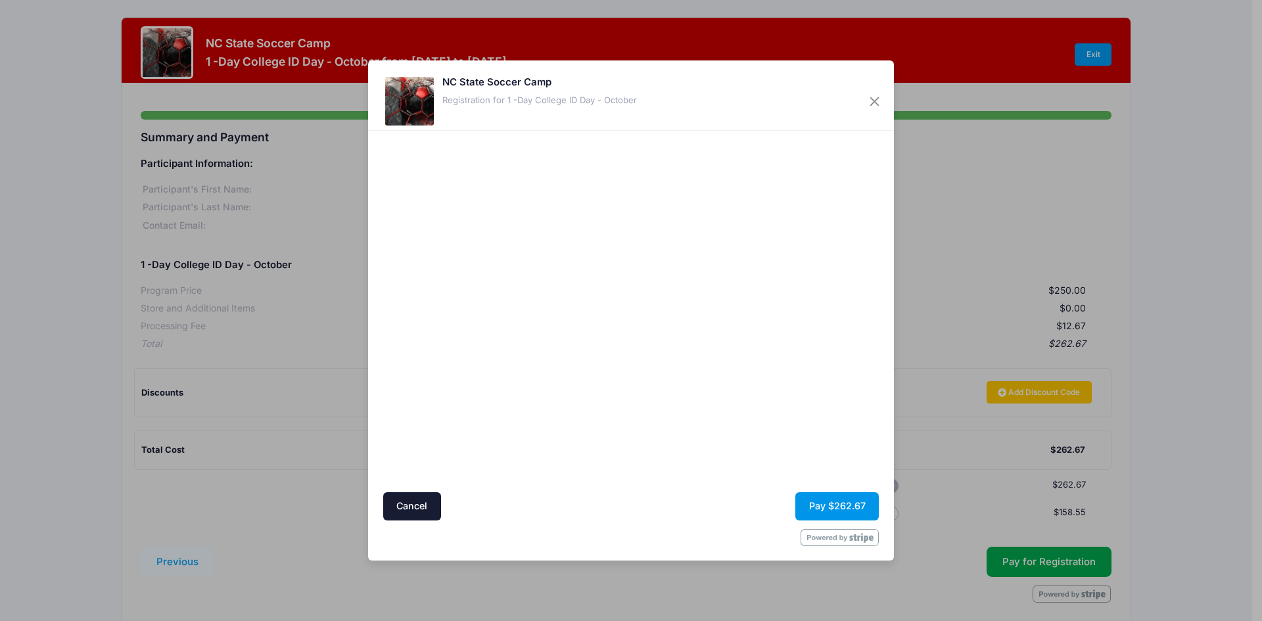
click at [853, 502] on button "Pay $262.67" at bounding box center [837, 506] width 83 height 28
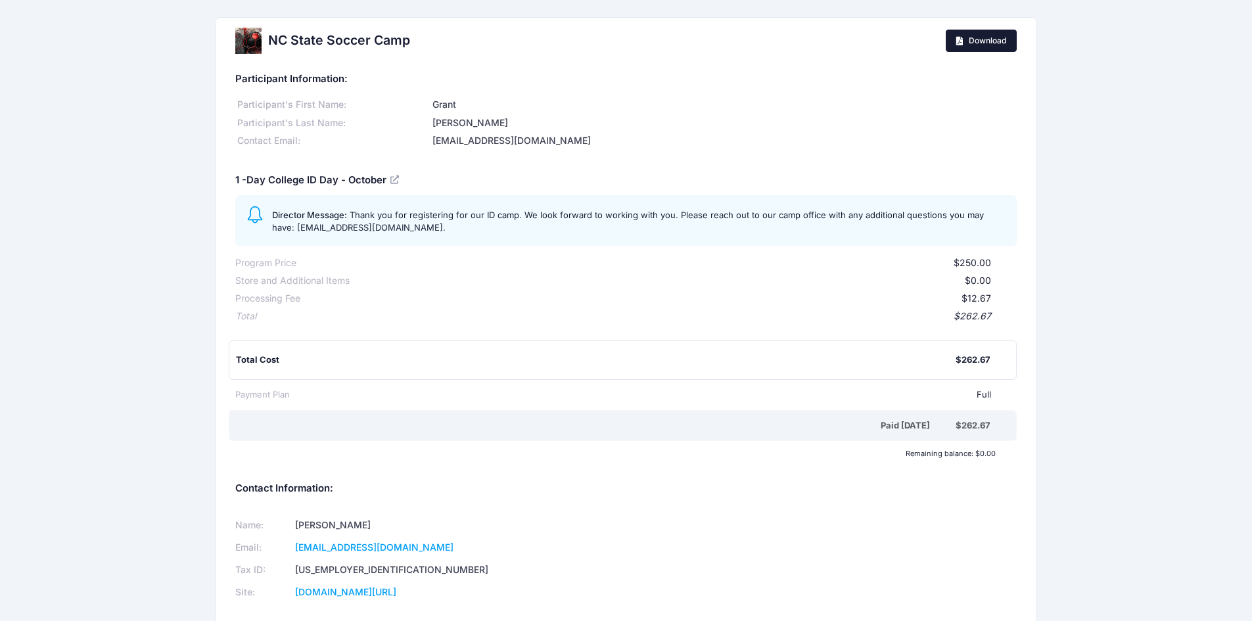
click at [989, 40] on span "Download" at bounding box center [987, 41] width 37 height 10
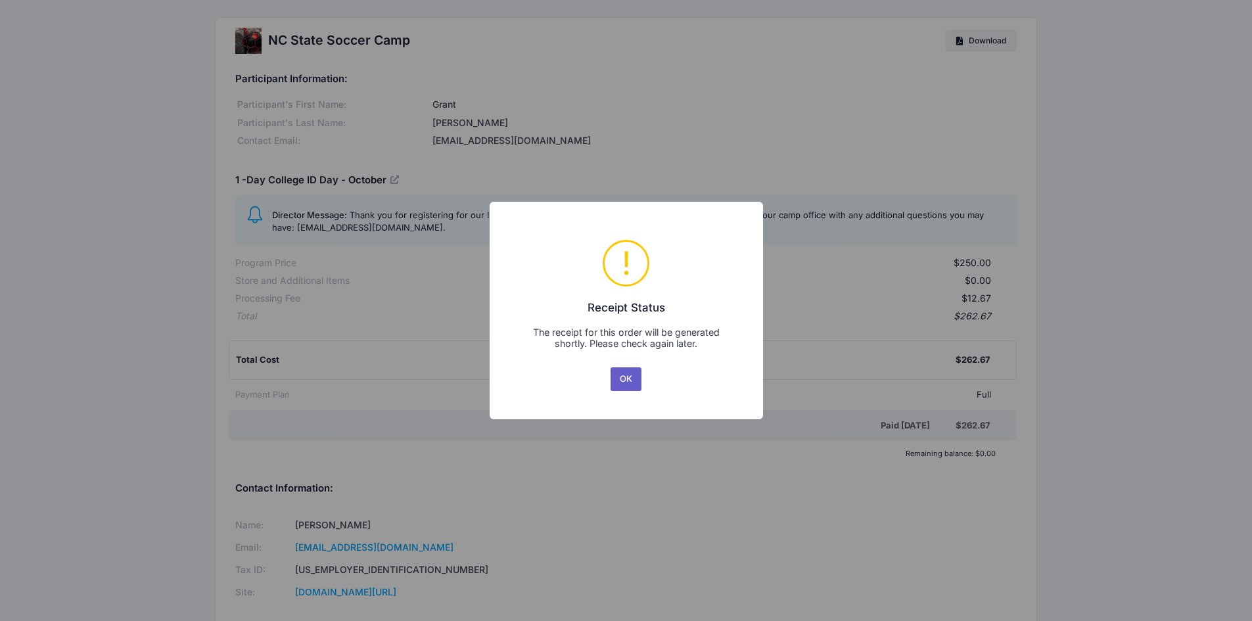
click at [627, 382] on button "OK" at bounding box center [627, 380] width 32 height 24
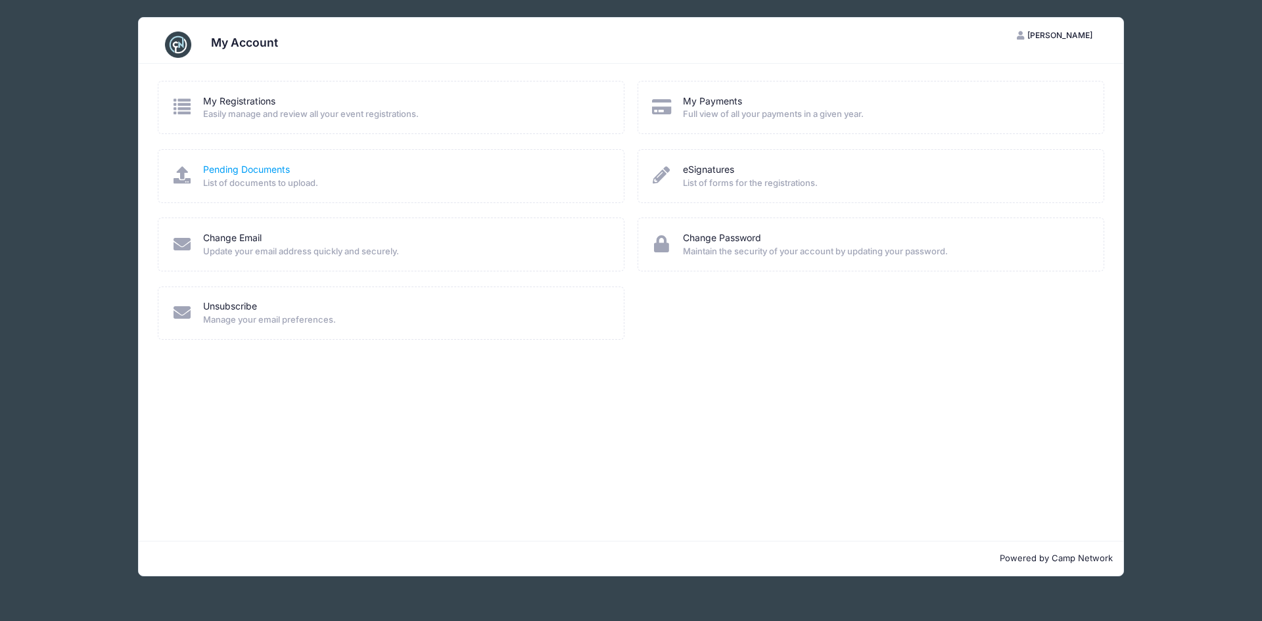
click at [230, 170] on link "Pending Documents" at bounding box center [246, 170] width 87 height 14
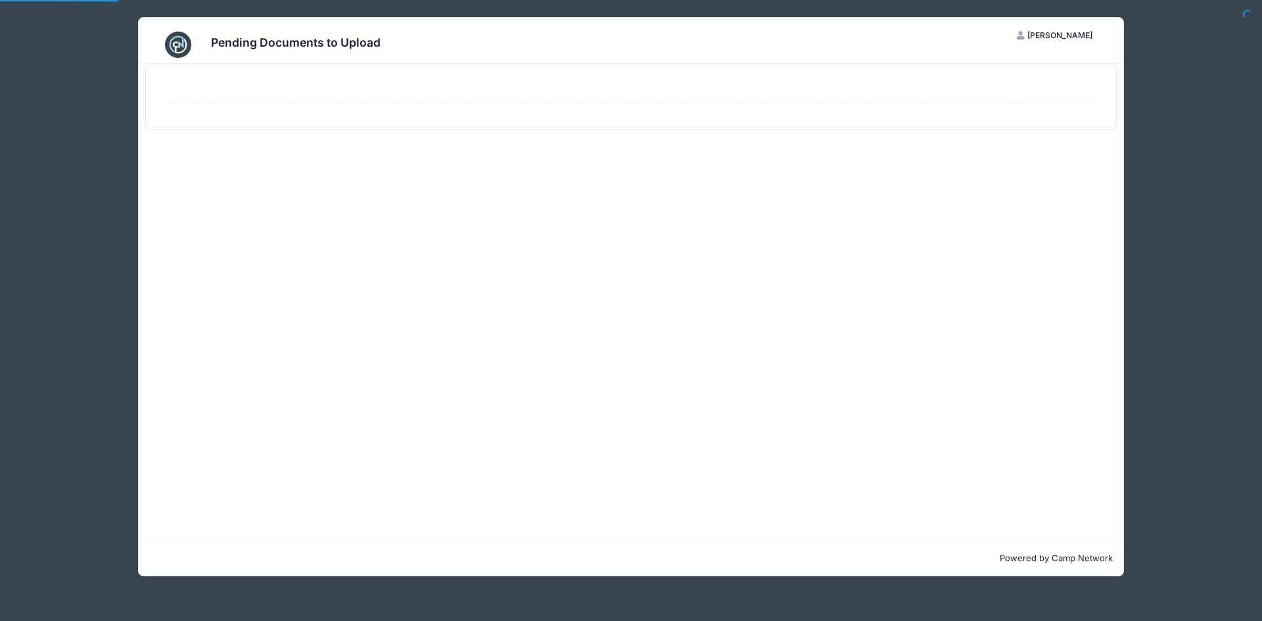
select select "50"
